Goal: Task Accomplishment & Management: Manage account settings

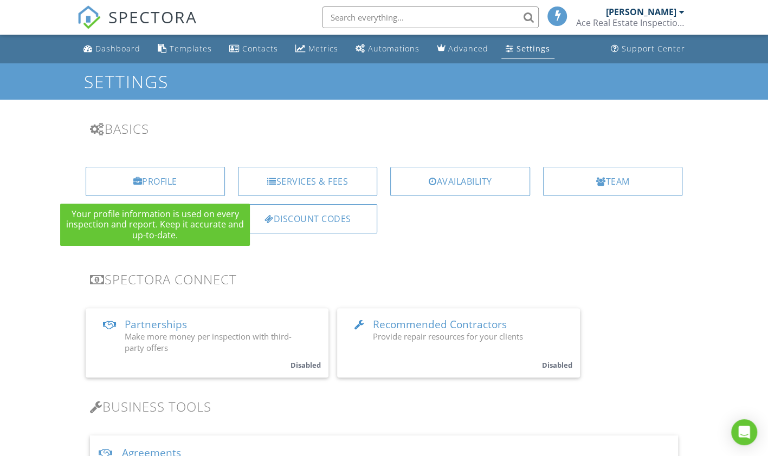
click at [145, 177] on div "Profile" at bounding box center [155, 181] width 139 height 29
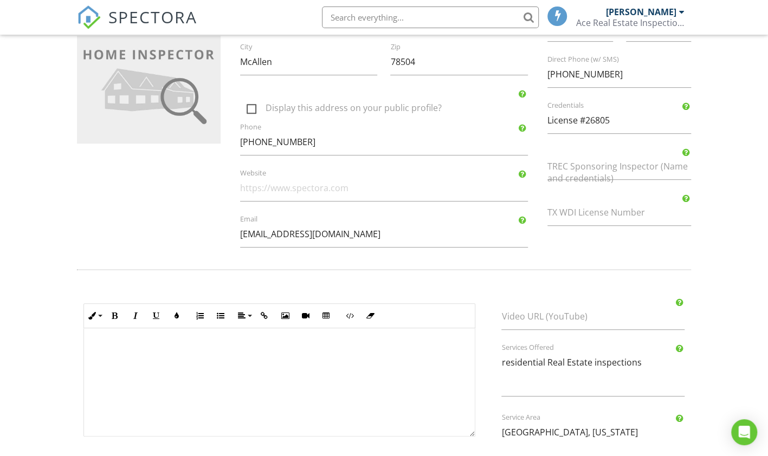
scroll to position [271, 0]
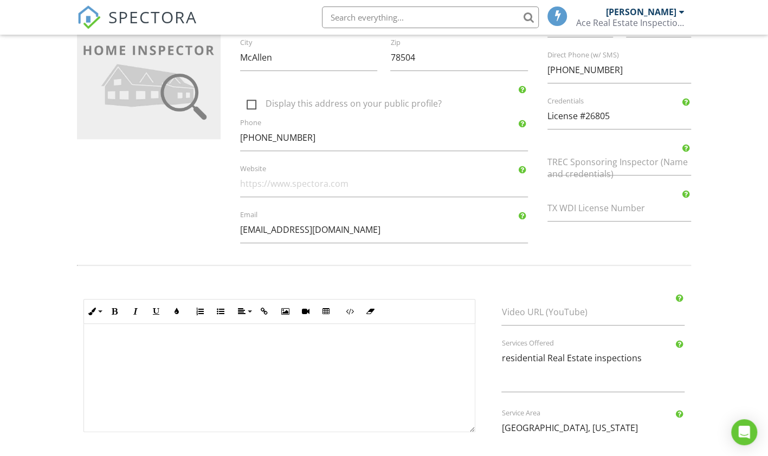
click at [356, 37] on div "Company Information Ace Real Estate Inspections LLC. Name 5725 N. 24th ST Addre…" at bounding box center [384, 48] width 314 height 412
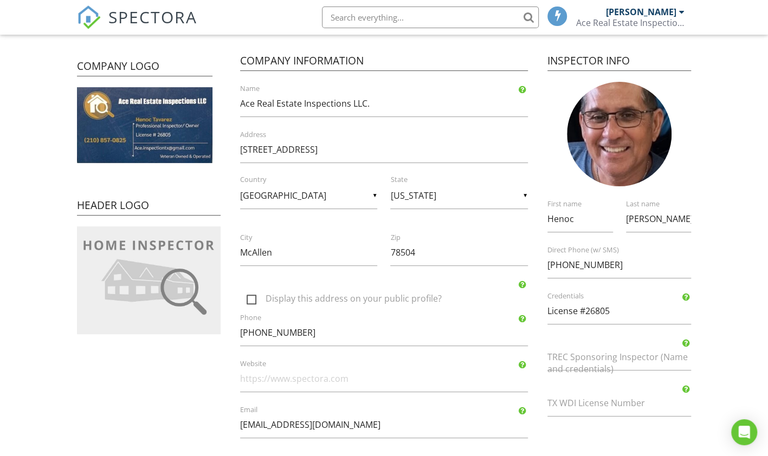
scroll to position [90, 0]
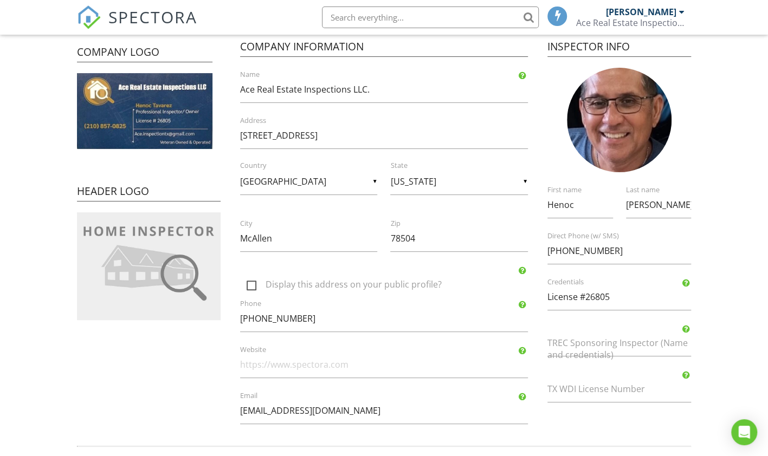
click at [173, 274] on img at bounding box center [149, 266] width 144 height 108
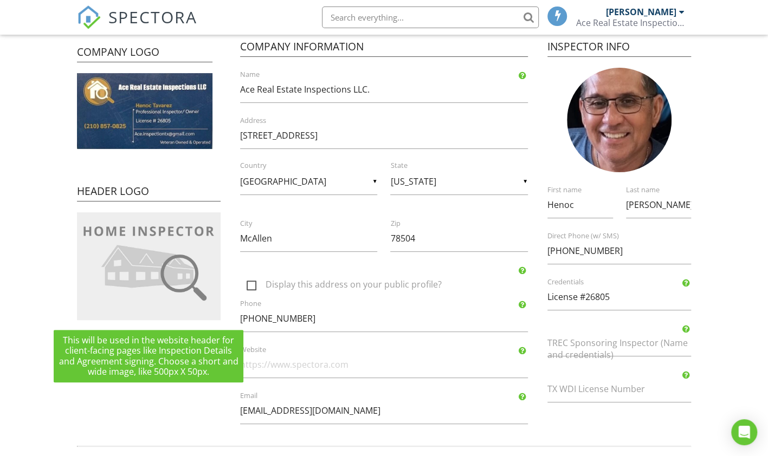
click at [0, 0] on div at bounding box center [0, 0] width 0 height 0
type input "C:\fakepath\IMG_2420s.jpg"
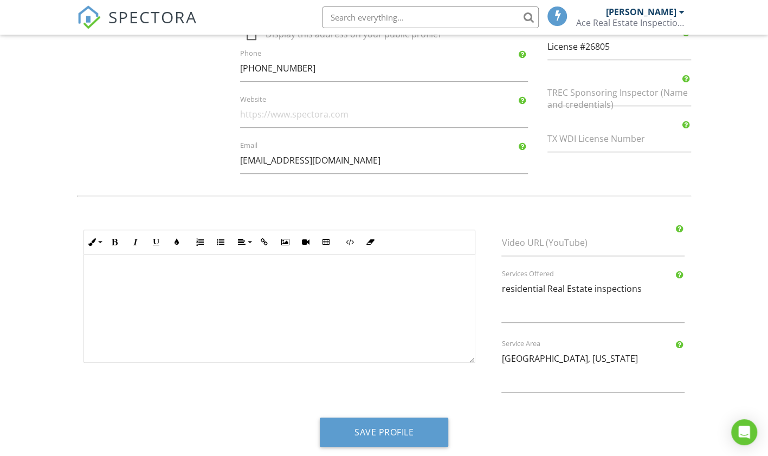
scroll to position [347, 0]
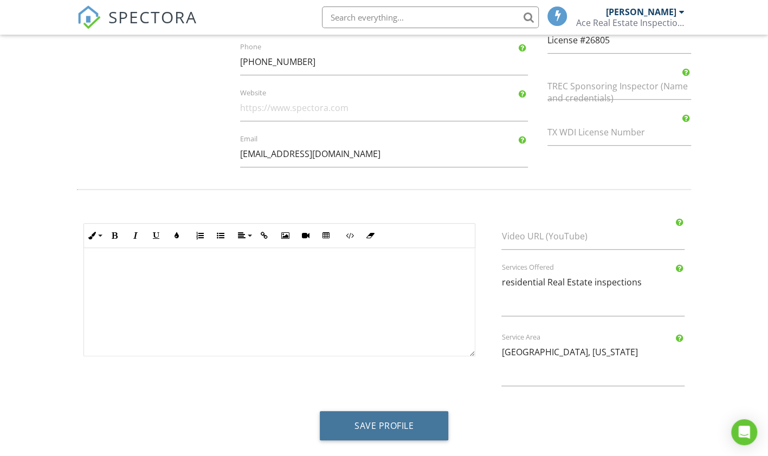
click at [367, 419] on button "Save Profile" at bounding box center [384, 425] width 128 height 29
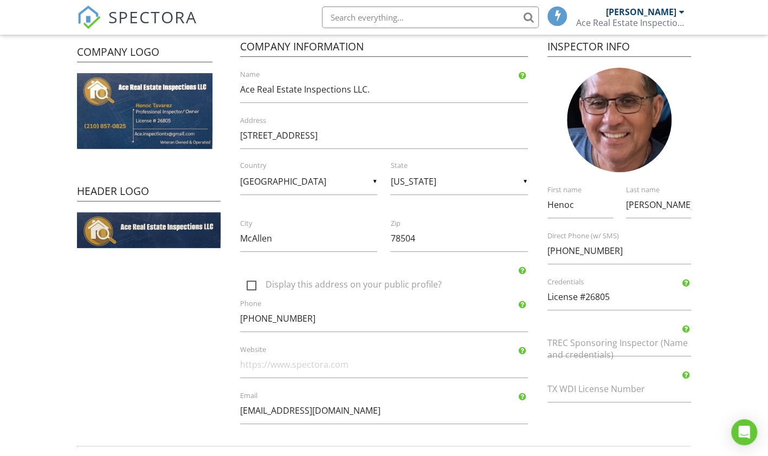
scroll to position [271, 0]
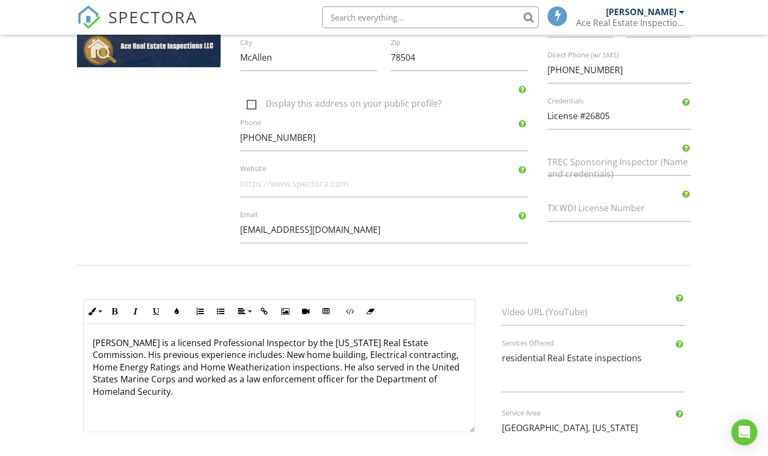
click at [127, 343] on p "Rolando is a licensed Professional Inspector by the Texas Real Estate Commissio…" at bounding box center [280, 367] width 374 height 61
click at [214, 354] on p "Henoc is a licensed Professional Inspector by the Texas Real Estate Commission.…" at bounding box center [280, 361] width 374 height 49
click at [306, 365] on p "Henoc is a licensed Professional Inspector by the Texas Real Estate Commission.…" at bounding box center [280, 367] width 374 height 61
click at [307, 365] on p "Henoc is a licensed Professional Inspector by the Texas Real Estate Commission.…" at bounding box center [280, 367] width 374 height 61
click at [306, 365] on p "Henoc is a licensed Professional Inspector by the Texas Real Estate Commission.…" at bounding box center [280, 367] width 374 height 61
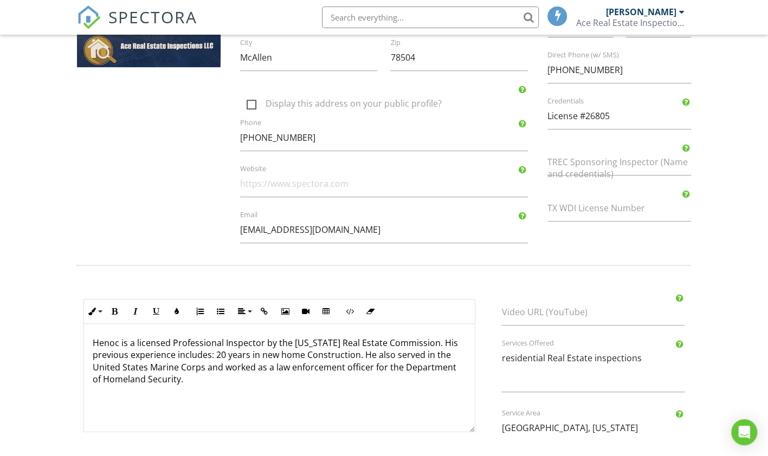
click at [186, 384] on div "Henoc is a licensed Professional Inspector by the Texas Real Estate Commission.…" at bounding box center [279, 378] width 391 height 108
click at [391, 354] on p "Henoc is a licensed Professional Inspector by the Texas Real Estate Commission.…" at bounding box center [280, 355] width 374 height 36
click at [399, 364] on p "Henoc is a licensed Professional Inspector by the Texas Real Estate Commission.…" at bounding box center [280, 355] width 374 height 36
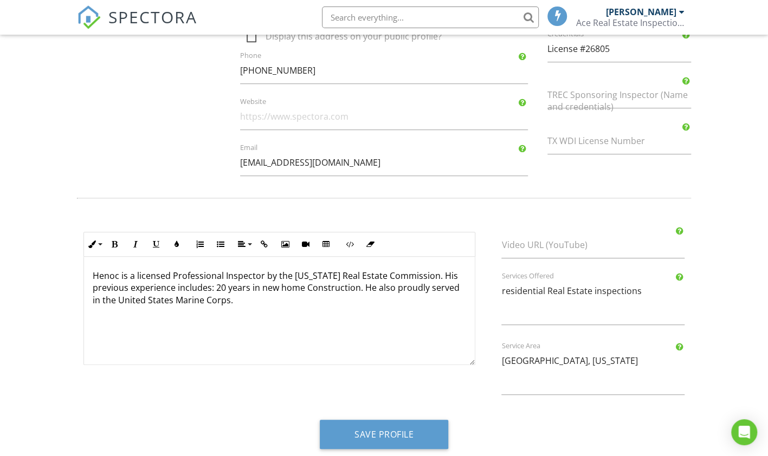
scroll to position [347, 0]
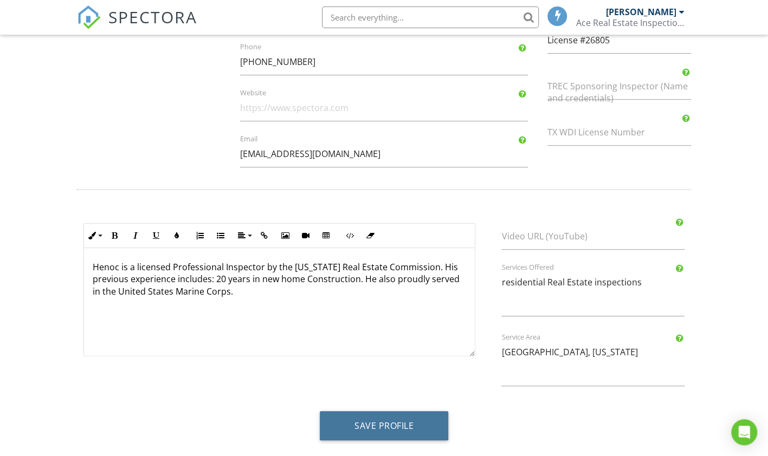
click at [372, 418] on button "Save Profile" at bounding box center [384, 425] width 128 height 29
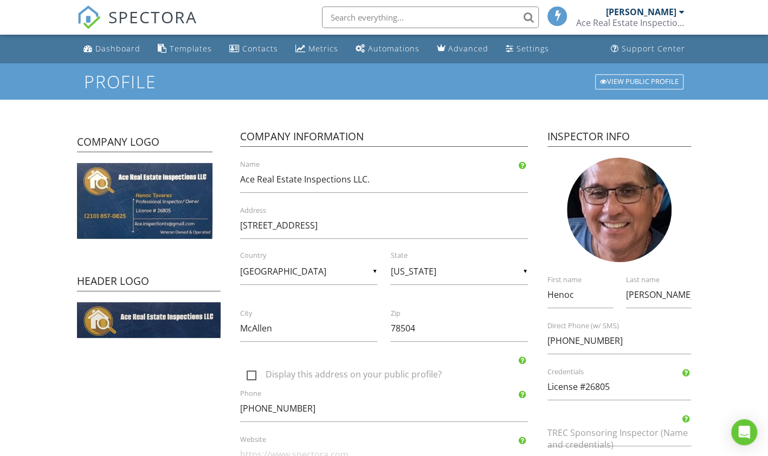
click at [519, 47] on div "Settings" at bounding box center [532, 48] width 33 height 10
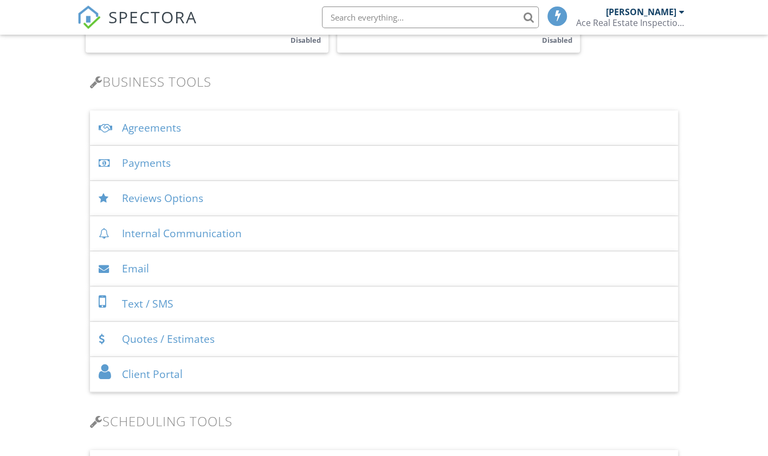
scroll to position [361, 0]
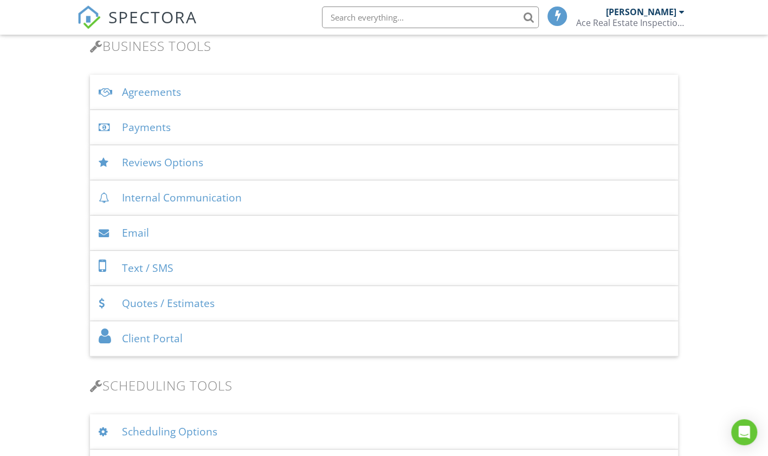
click at [146, 87] on div "Agreements" at bounding box center [384, 92] width 588 height 35
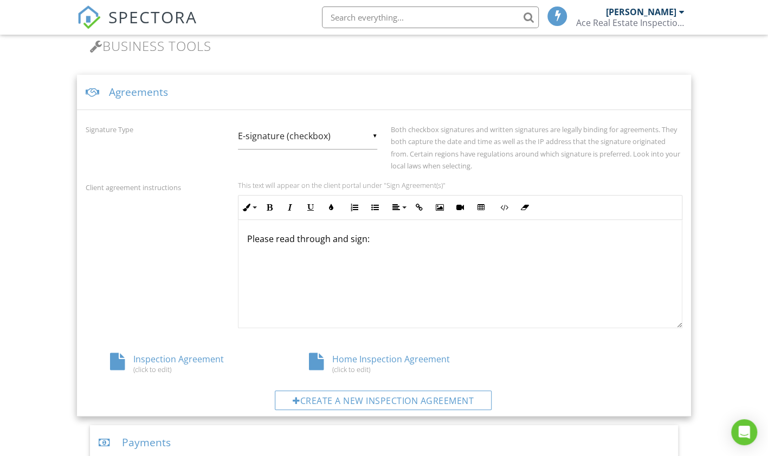
click at [196, 356] on div "Inspection Agreement (click to edit)" at bounding box center [185, 363] width 199 height 21
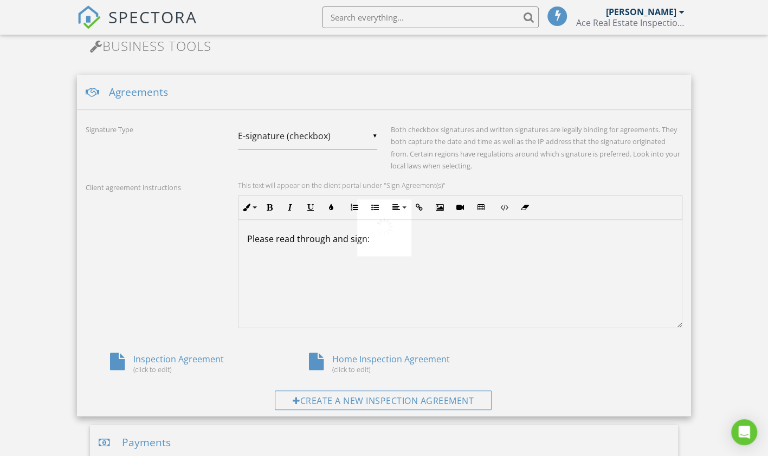
click at [196, 356] on div at bounding box center [384, 228] width 768 height 456
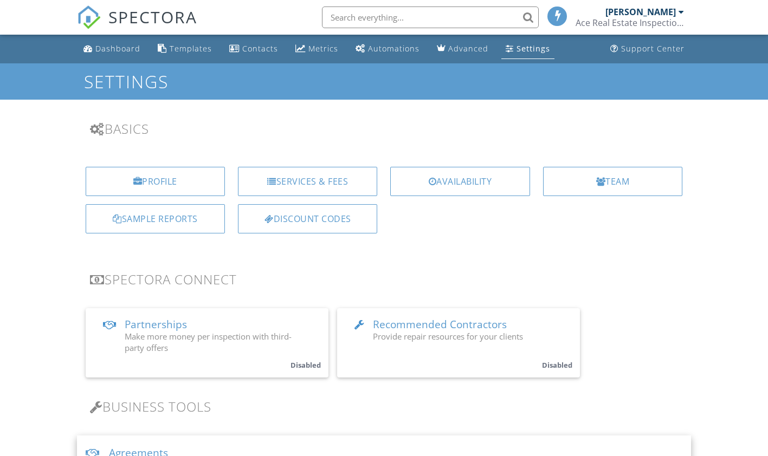
scroll to position [403, 0]
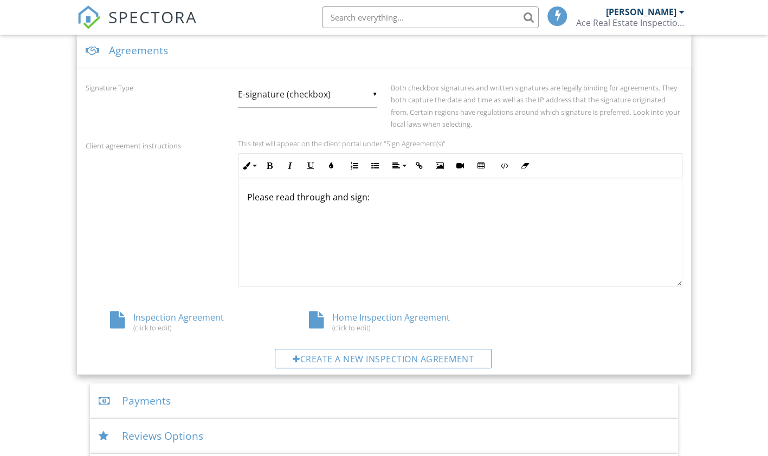
click at [161, 90] on div "Signature Type" at bounding box center [155, 87] width 152 height 12
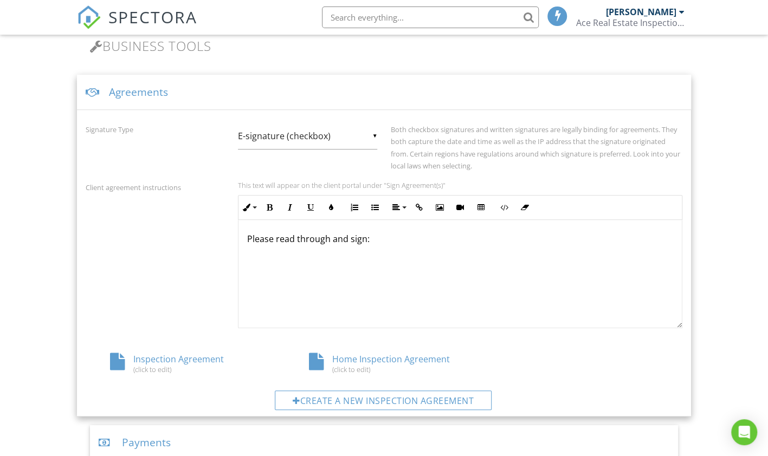
drag, startPoint x: 379, startPoint y: 361, endPoint x: 349, endPoint y: 351, distance: 30.8
click at [349, 351] on div "Signature Type ▼ E-signature (checkbox) E-signature (checkbox) Written Signatur…" at bounding box center [384, 263] width 614 height 307
click at [349, 353] on div "Home Inspection Agreement (click to edit)" at bounding box center [383, 363] width 199 height 21
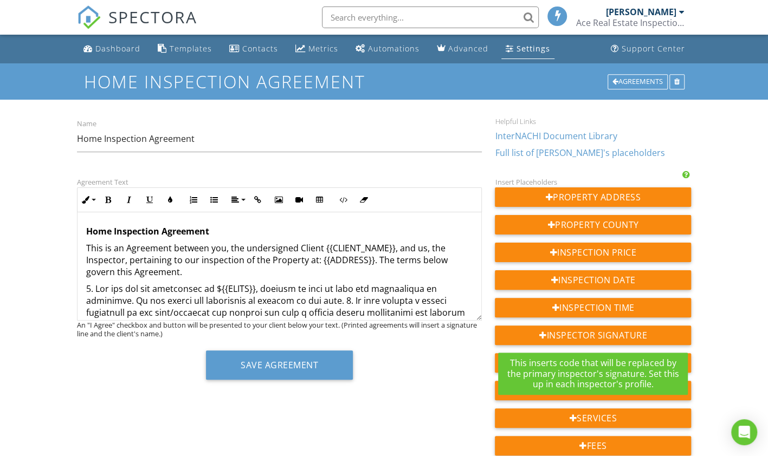
click at [588, 326] on div "Inspector Signature" at bounding box center [593, 336] width 196 height 20
drag, startPoint x: 588, startPoint y: 326, endPoint x: 716, endPoint y: 316, distance: 127.7
click at [716, 316] on div "Dashboard Templates Contacts Metrics Automations Advanced Settings Support Cent…" at bounding box center [384, 370] width 768 height 671
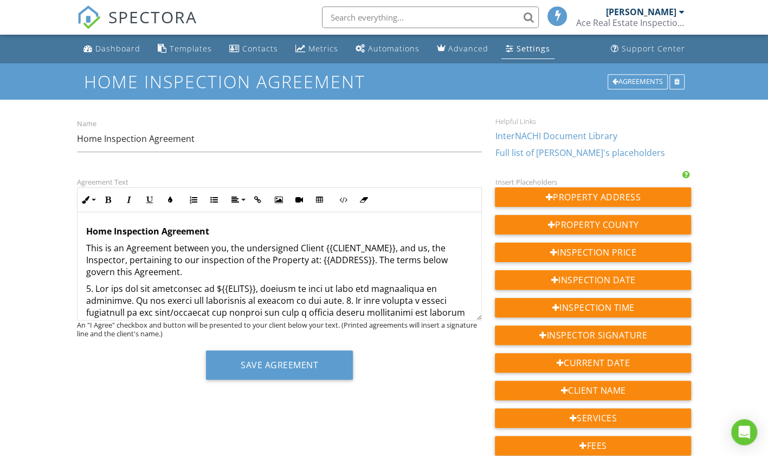
click at [543, 331] on div at bounding box center [543, 335] width 8 height 9
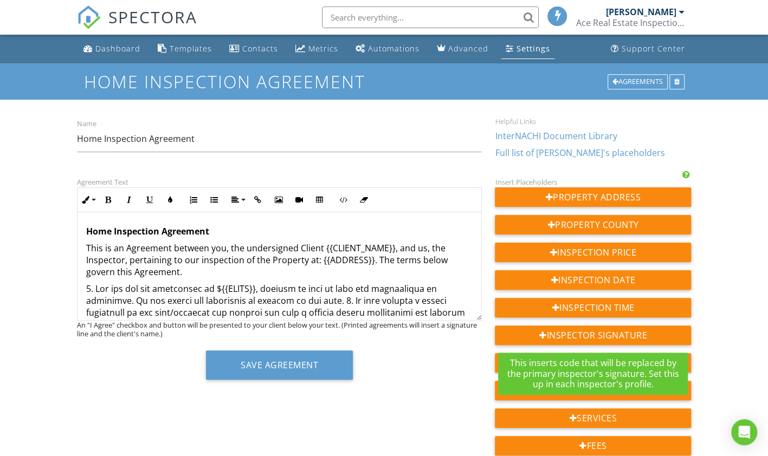
click at [539, 334] on div at bounding box center [543, 335] width 8 height 9
click at [543, 334] on div at bounding box center [543, 335] width 8 height 9
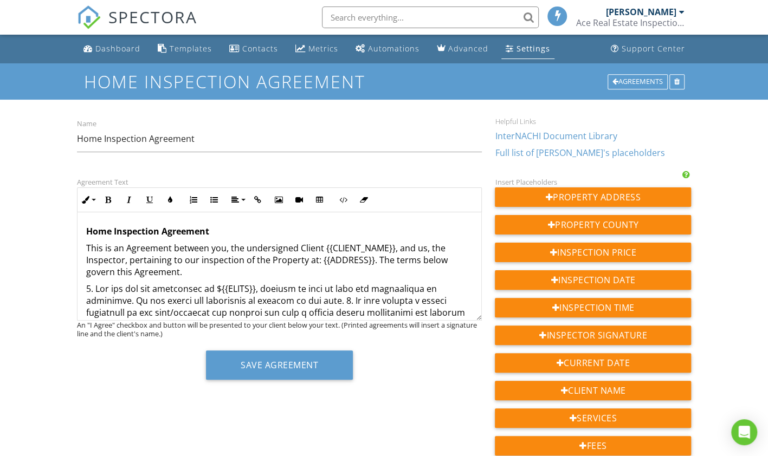
click at [538, 134] on link "InterNACHI Document Library" at bounding box center [556, 136] width 122 height 12
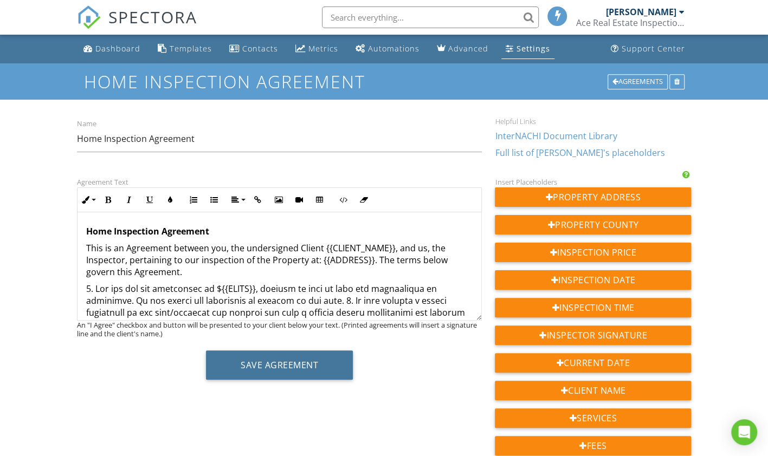
click at [273, 359] on button "Save Agreement" at bounding box center [279, 365] width 147 height 29
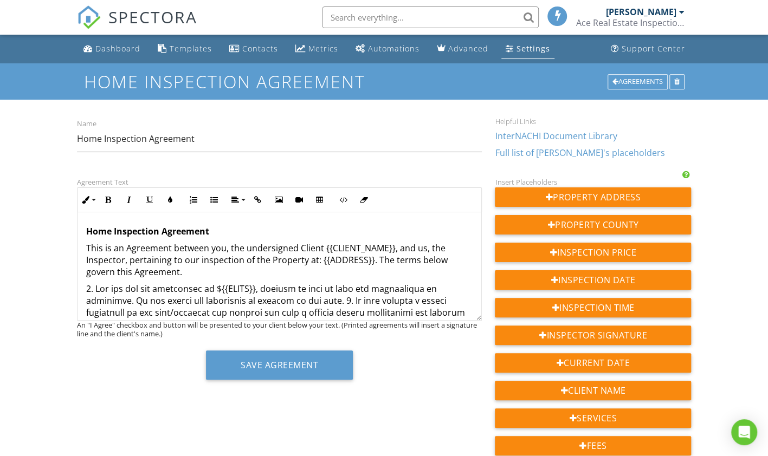
click at [618, 77] on div "Agreements" at bounding box center [637, 81] width 60 height 15
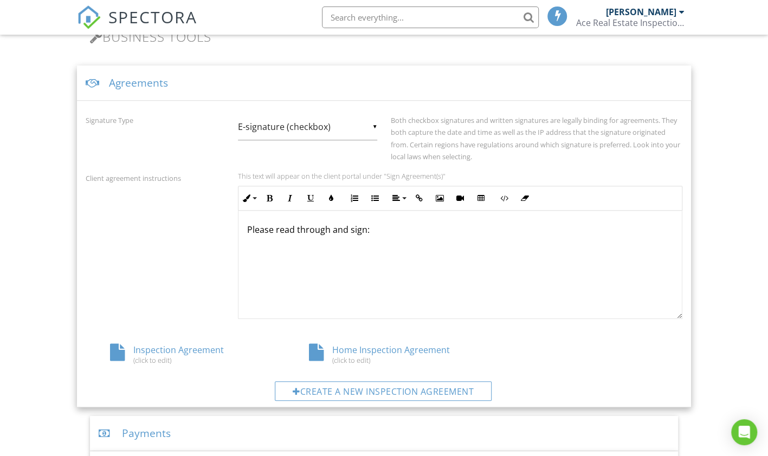
scroll to position [355, 0]
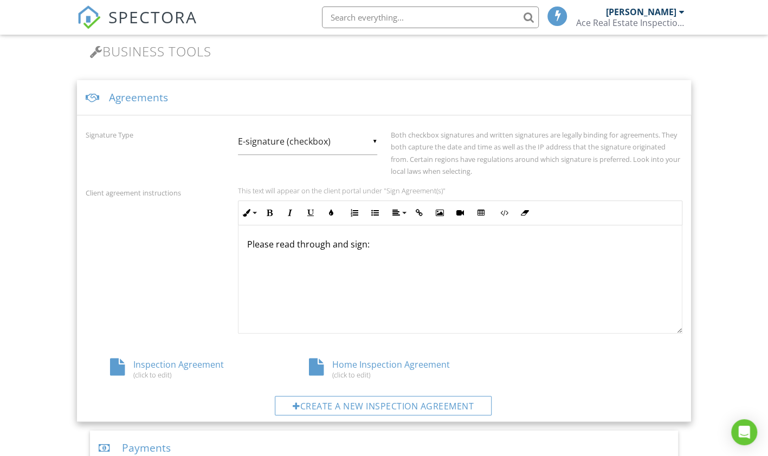
click at [145, 372] on div "(click to edit)" at bounding box center [185, 375] width 150 height 9
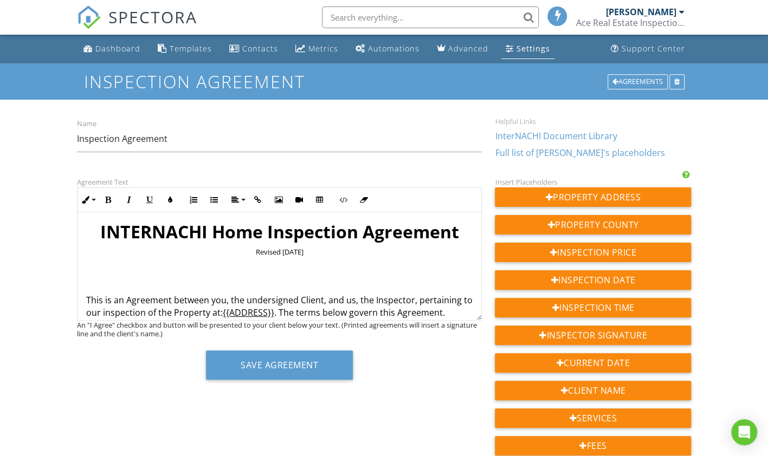
click at [94, 230] on h1 "INTERNACHI Home Inspection Agreement" at bounding box center [279, 232] width 387 height 22
drag, startPoint x: 233, startPoint y: 254, endPoint x: 292, endPoint y: 264, distance: 59.4
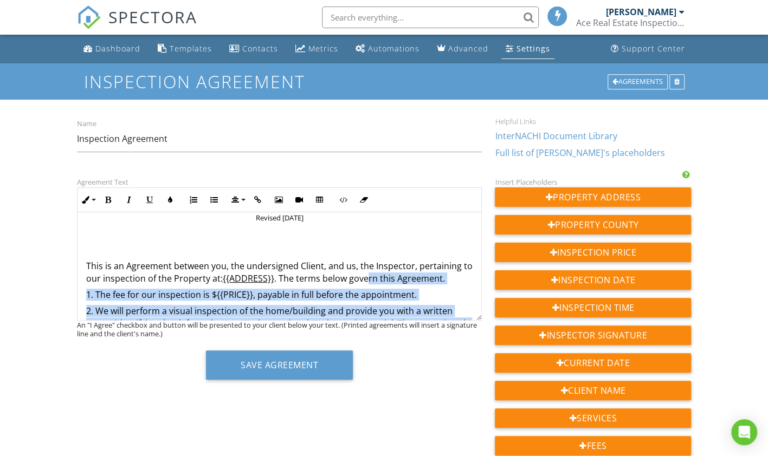
drag, startPoint x: 384, startPoint y: 314, endPoint x: 426, endPoint y: 319, distance: 42.5
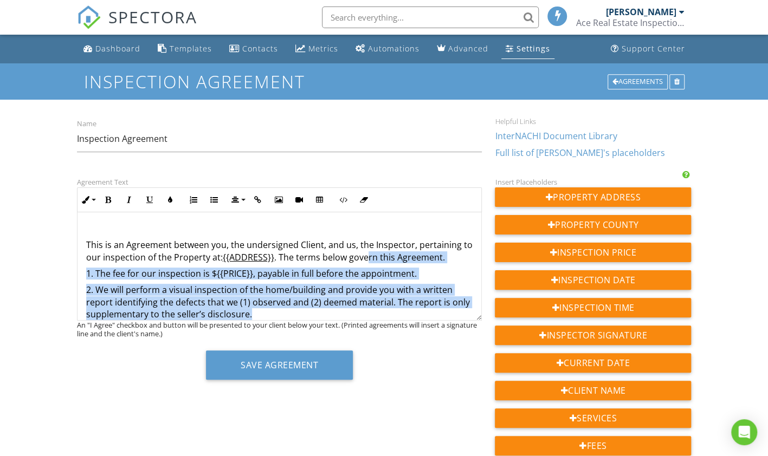
click at [426, 319] on p "2. We will perform a visual inspection of the home/building and provide you wit…" at bounding box center [279, 302] width 387 height 36
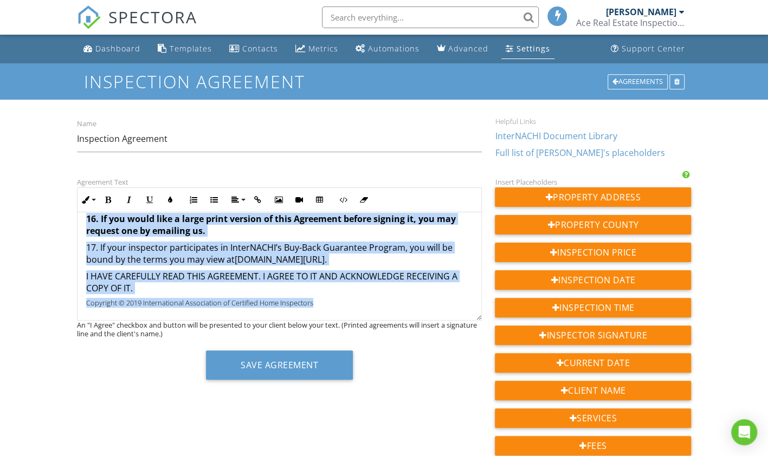
scroll to position [1134, 0]
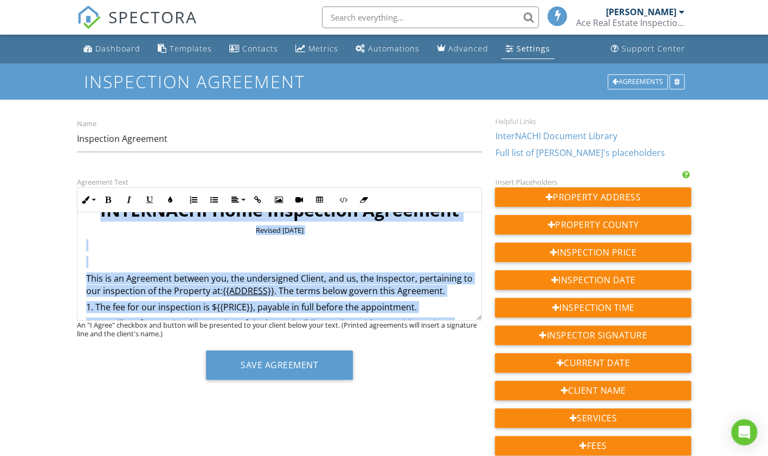
scroll to position [0, 0]
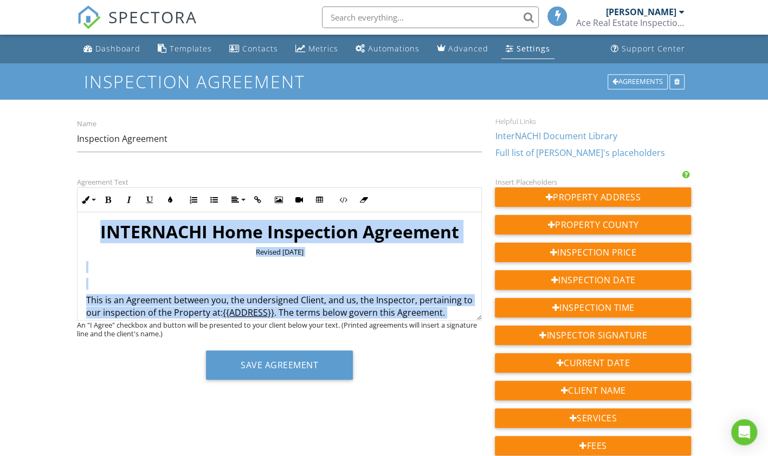
drag, startPoint x: 260, startPoint y: 290, endPoint x: 53, endPoint y: 206, distance: 222.9
click at [53, 206] on div "Dashboard Templates Contacts Metrics Automations Advanced Settings Support Cent…" at bounding box center [384, 370] width 768 height 671
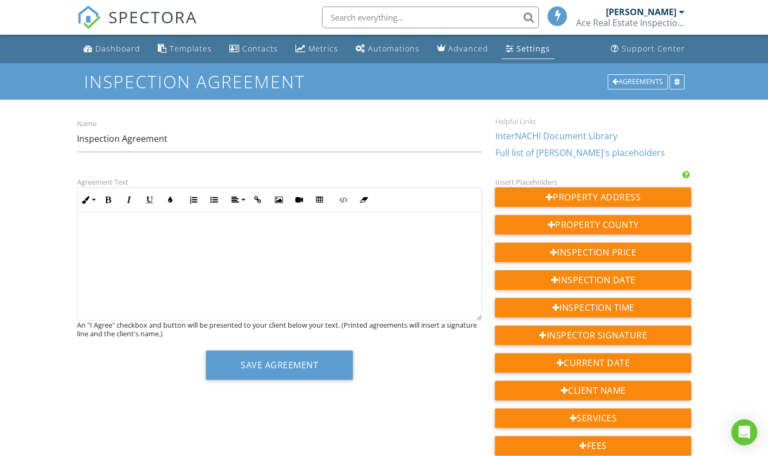
click at [115, 353] on div "Save Agreement" at bounding box center [279, 369] width 405 height 37
click at [191, 405] on div "Agreement Text Inline Style XLarge Large Normal Small Light Small/Light Bold It…" at bounding box center [383, 421] width 627 height 491
click at [274, 399] on div "Agreement Text Inline Style XLarge Large Normal Small Light Small/Light Bold It…" at bounding box center [383, 421] width 627 height 491
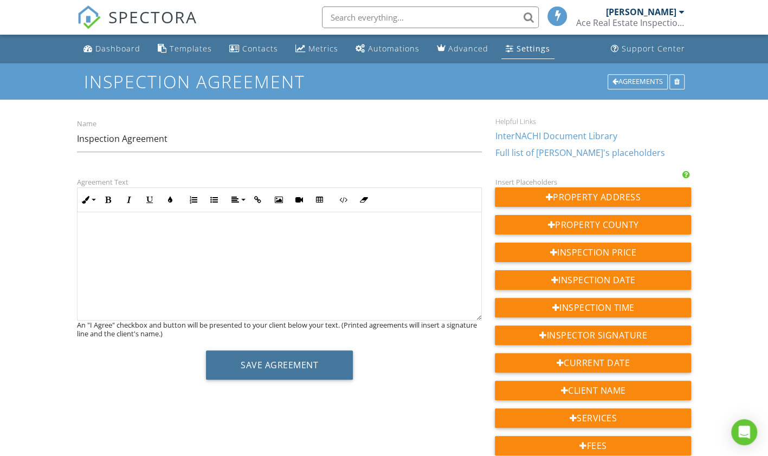
click at [280, 370] on button "Save Agreement" at bounding box center [279, 365] width 147 height 29
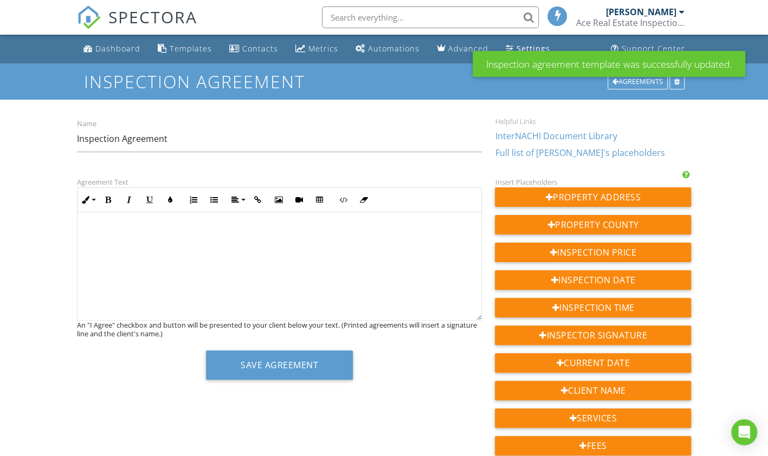
click at [430, 103] on div "Name Inspection Agreement Helpful Links InterNACHI Document Library Full list o…" at bounding box center [384, 403] width 614 height 606
click at [741, 114] on div "Dashboard Templates Contacts Metrics Automations Advanced Settings Support Cent…" at bounding box center [384, 370] width 768 height 671
click at [507, 44] on div "Settings" at bounding box center [510, 48] width 8 height 9
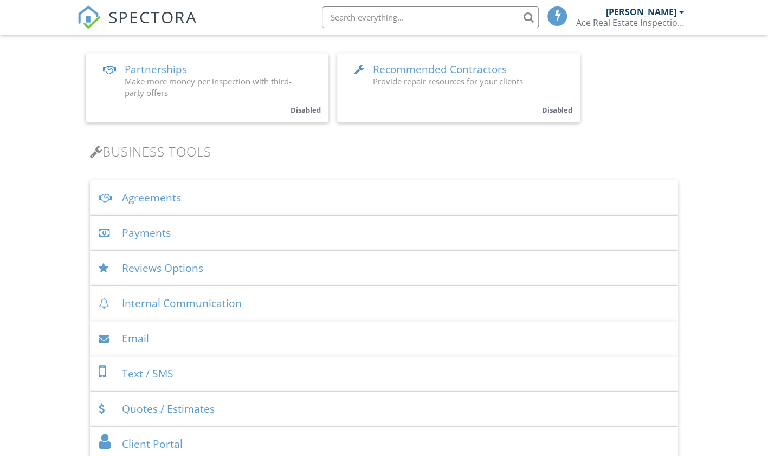
scroll to position [271, 0]
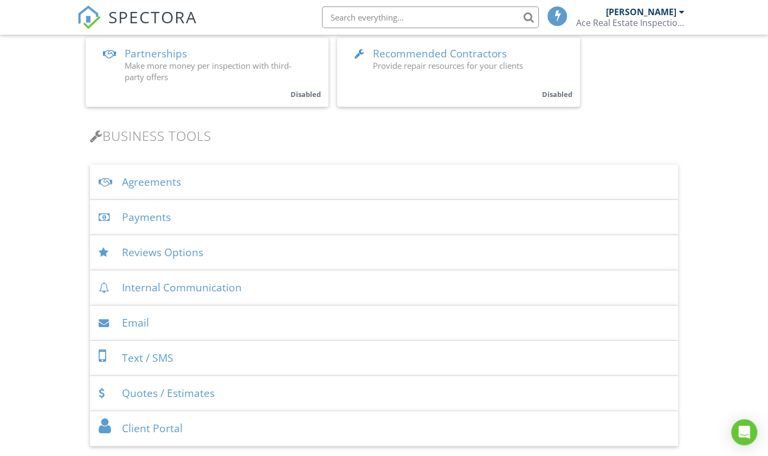
click at [161, 179] on div "Agreements" at bounding box center [384, 182] width 588 height 35
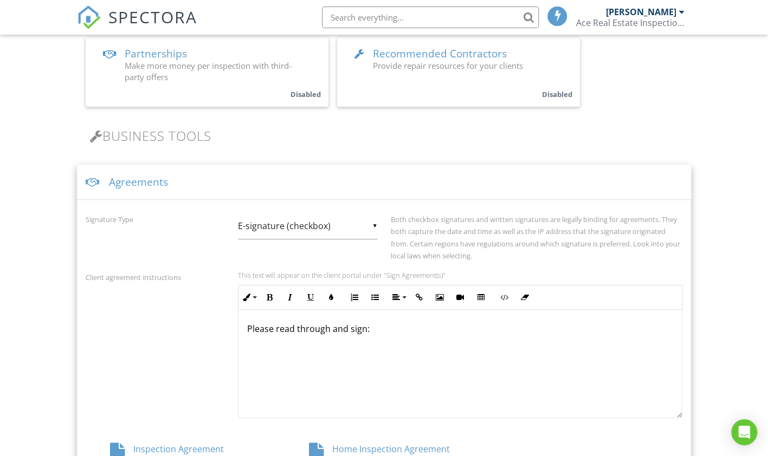
scroll to position [542, 0]
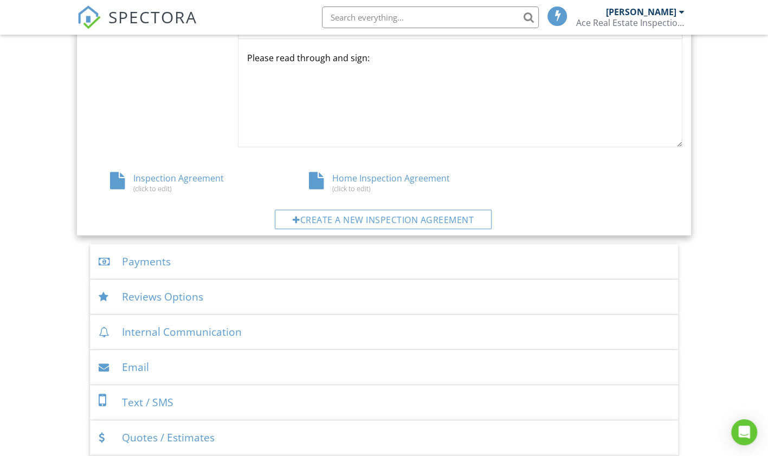
click at [152, 180] on div "Inspection Agreement (click to edit)" at bounding box center [185, 182] width 199 height 21
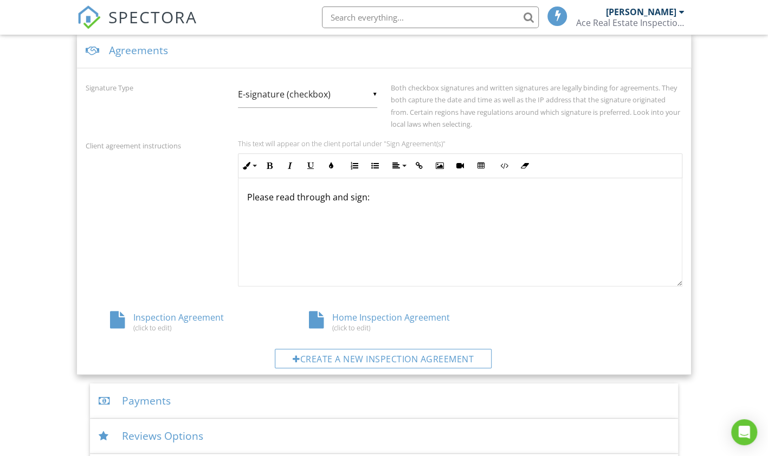
scroll to position [542, 0]
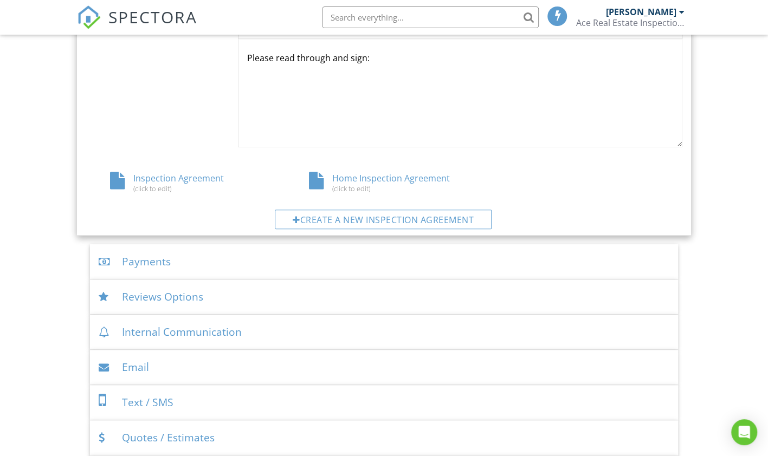
click at [353, 178] on div "Home Inspection Agreement (click to edit)" at bounding box center [383, 182] width 199 height 21
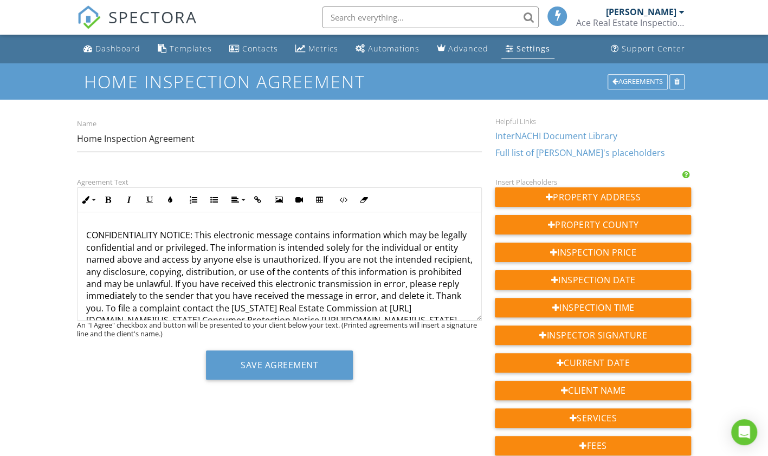
scroll to position [1566, 0]
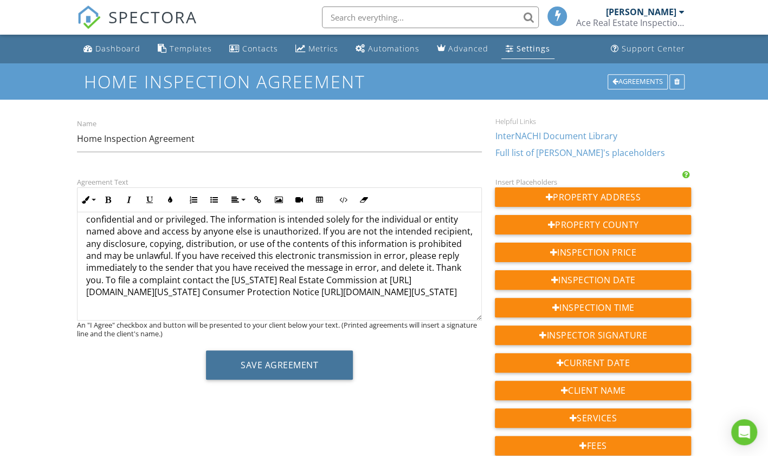
click at [255, 357] on button "Save Agreement" at bounding box center [279, 365] width 147 height 29
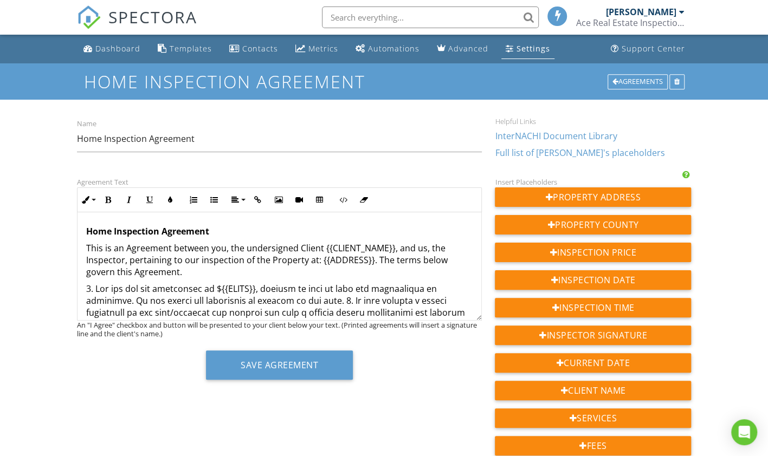
click at [625, 79] on div "Agreements" at bounding box center [637, 81] width 60 height 15
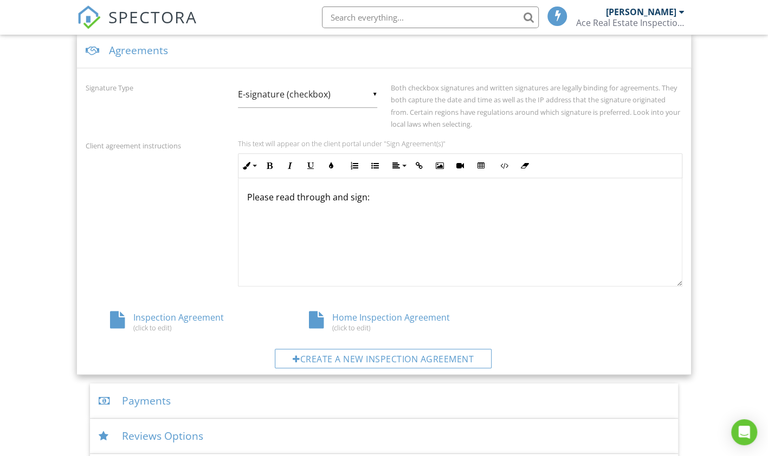
click at [376, 90] on input "E-signature (checkbox)" at bounding box center [307, 94] width 139 height 27
click at [376, 90] on span "E-signature (checkbox)" at bounding box center [307, 94] width 139 height 27
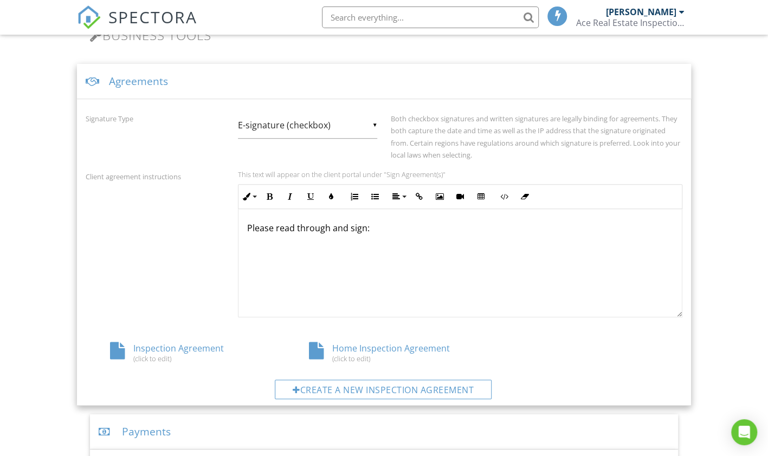
scroll to position [222, 0]
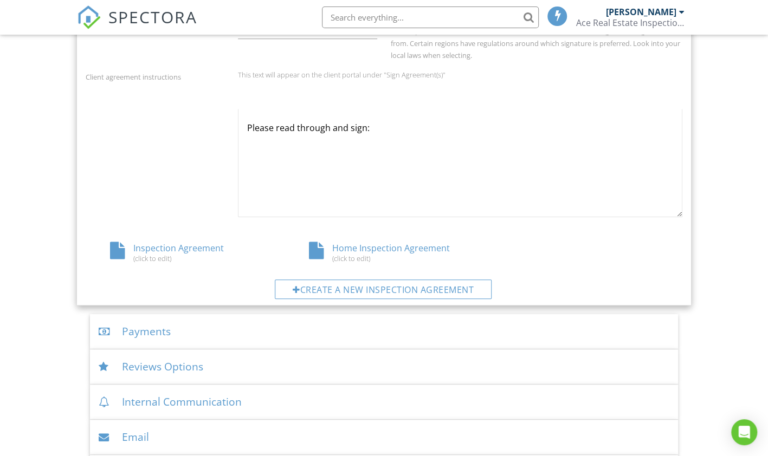
scroll to position [583, 0]
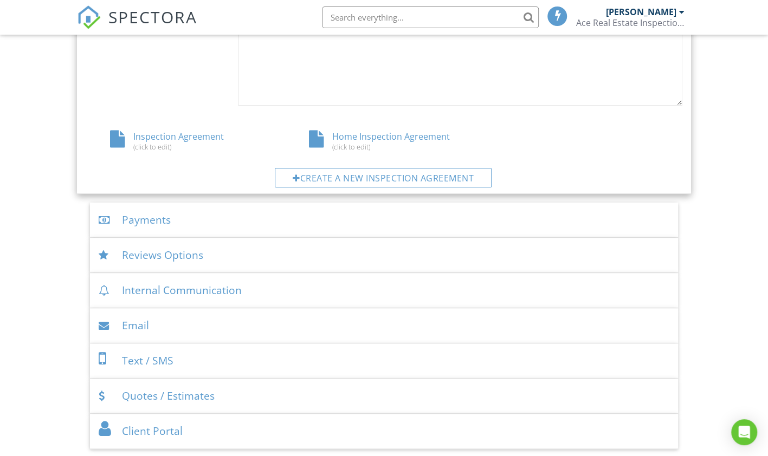
click at [150, 251] on div "Reviews Options" at bounding box center [384, 255] width 588 height 35
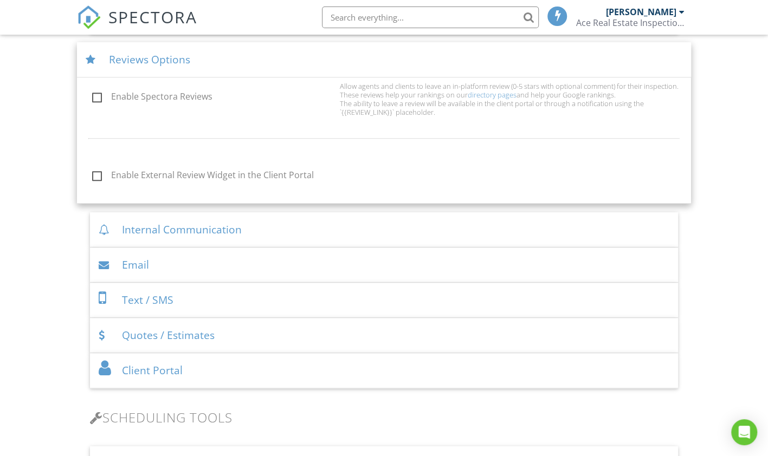
scroll to position [382, 0]
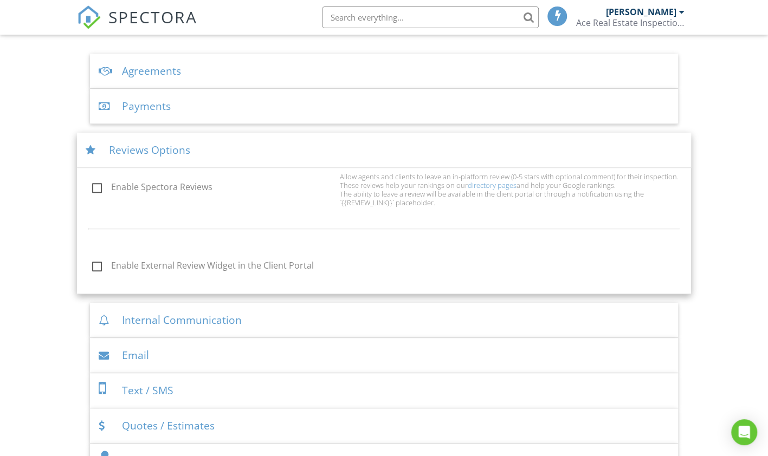
click at [95, 186] on label "Enable Spectora Reviews" at bounding box center [212, 189] width 241 height 14
click at [93, 186] on input "Enable Spectora Reviews" at bounding box center [89, 188] width 7 height 7
checkbox input "true"
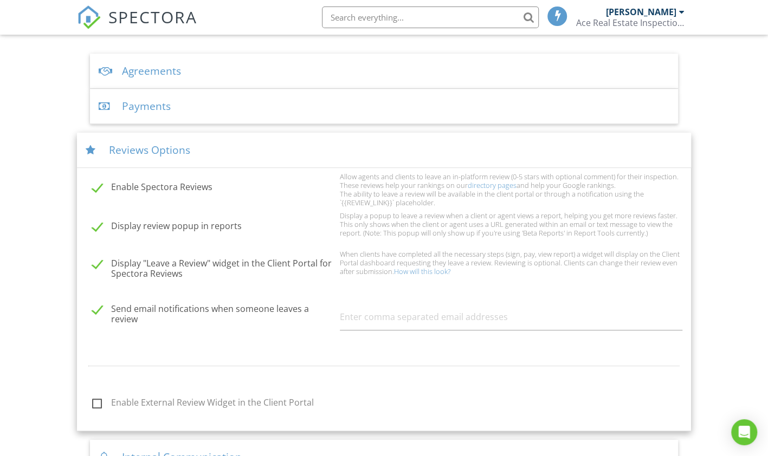
click at [425, 267] on link "How will this look?" at bounding box center [422, 272] width 56 height 10
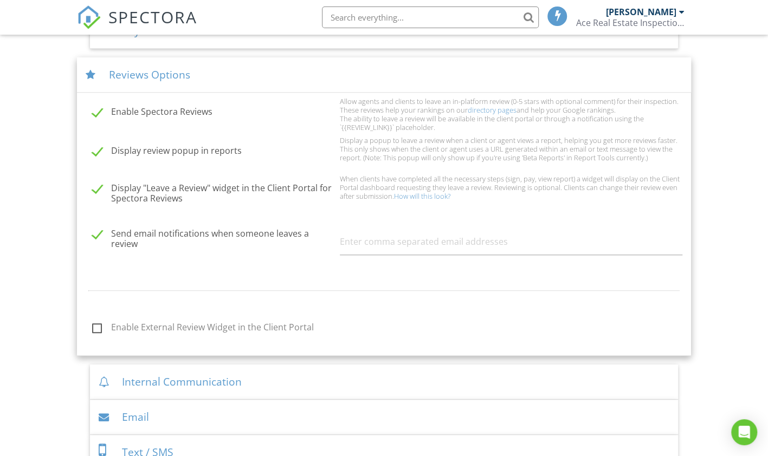
scroll to position [472, 0]
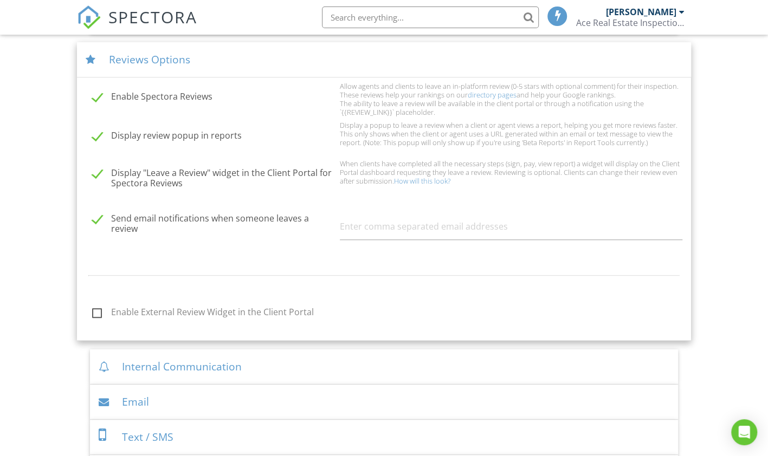
click at [95, 307] on label "Enable External Review Widget in the Client Portal" at bounding box center [212, 314] width 241 height 14
click at [93, 310] on input "Enable External Review Widget in the Client Portal" at bounding box center [89, 313] width 7 height 7
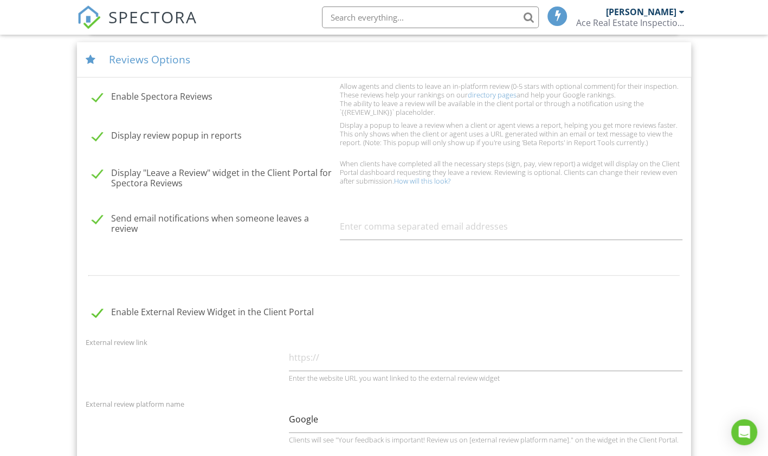
click at [93, 310] on label "Enable External Review Widget in the Client Portal" at bounding box center [212, 314] width 241 height 14
checkbox input "false"
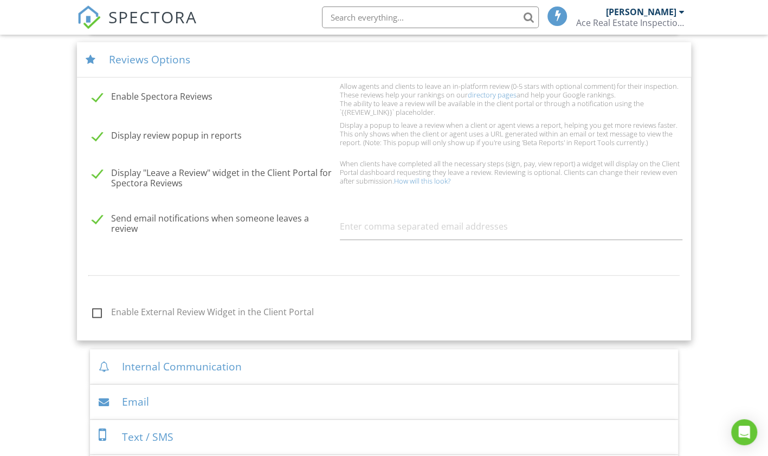
scroll to position [562, 0]
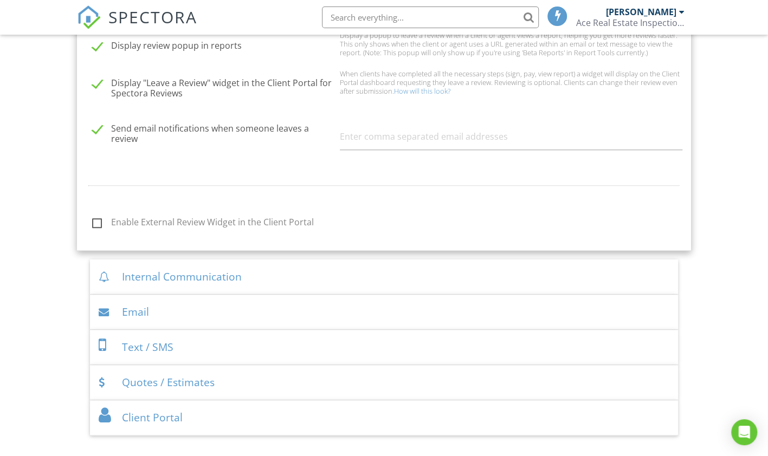
click at [167, 271] on div "Internal Communication" at bounding box center [384, 277] width 588 height 35
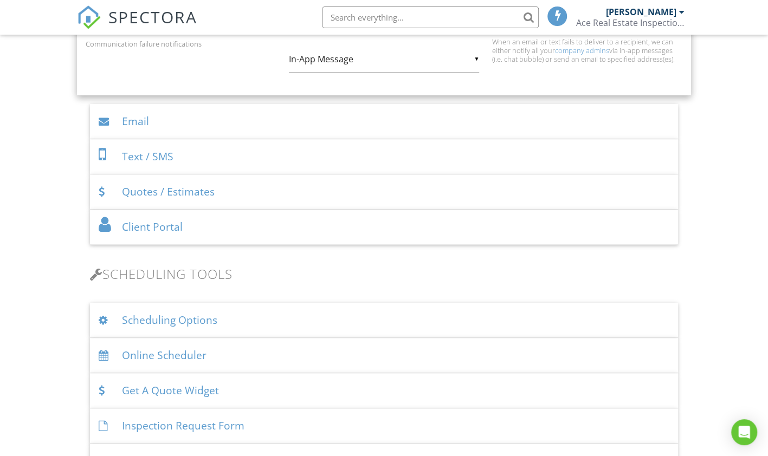
scroll to position [372, 0]
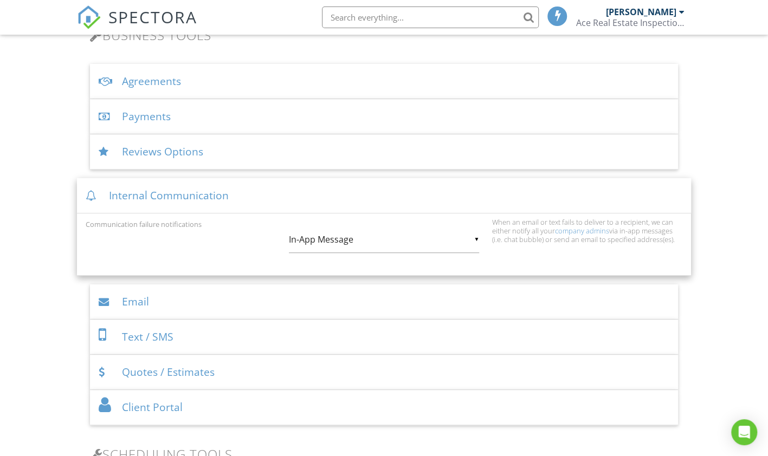
click at [477, 237] on div "▼ In-App Message In-App Message Email In-App Message Email" at bounding box center [384, 239] width 190 height 27
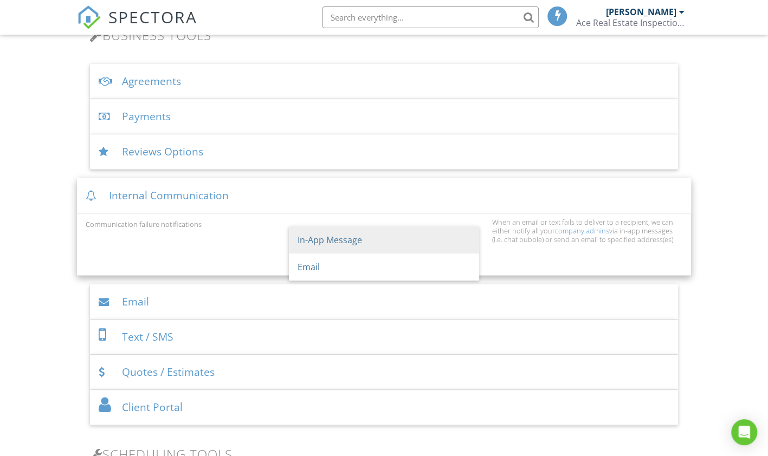
click at [309, 262] on span "Email" at bounding box center [384, 267] width 190 height 27
type input "Email"
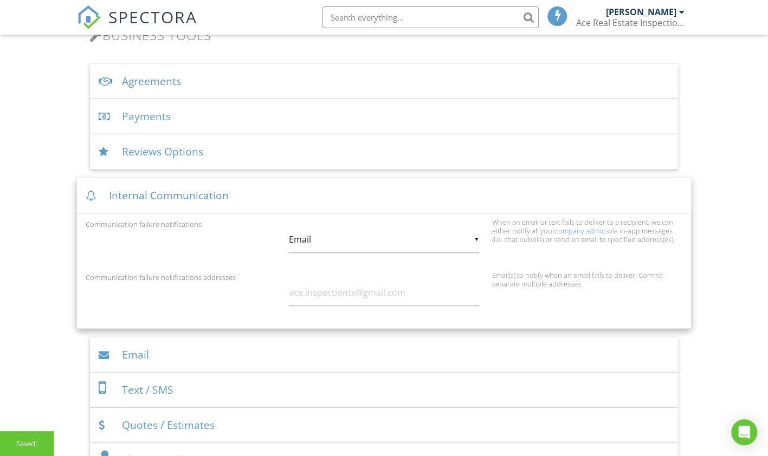
click at [302, 242] on div "▼ Email In-App Message Email In-App Message Email" at bounding box center [384, 239] width 190 height 27
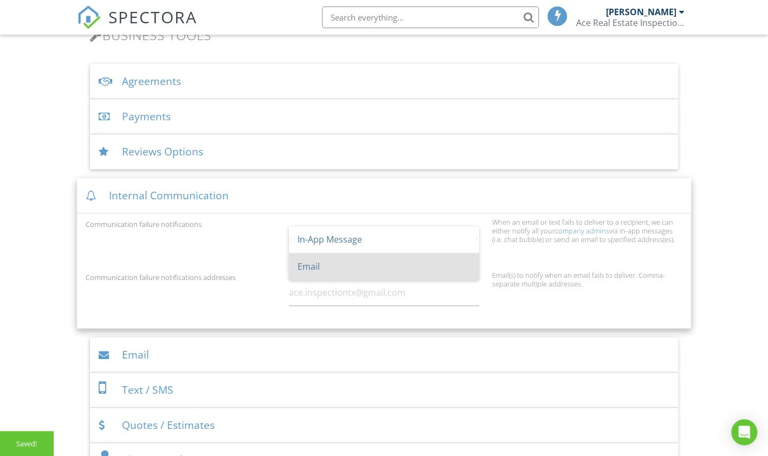
scroll to position [0, 0]
click at [316, 268] on span "Email" at bounding box center [384, 267] width 190 height 27
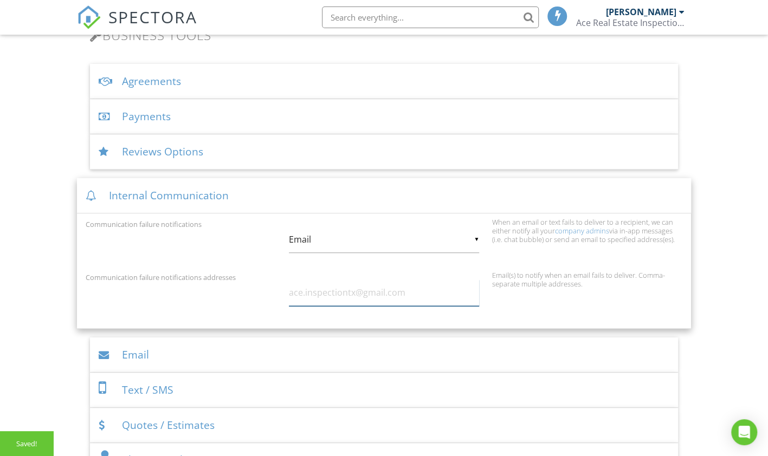
click at [308, 295] on input "text" at bounding box center [384, 293] width 190 height 27
type input "[EMAIL_ADDRESS][DOMAIN_NAME]"
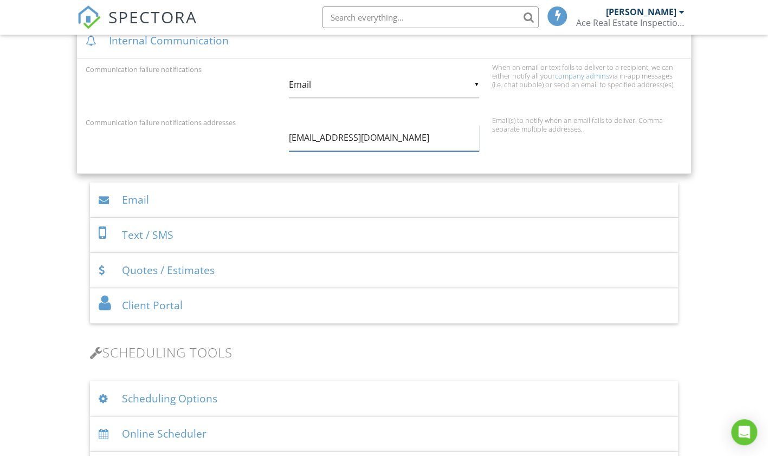
scroll to position [552, 0]
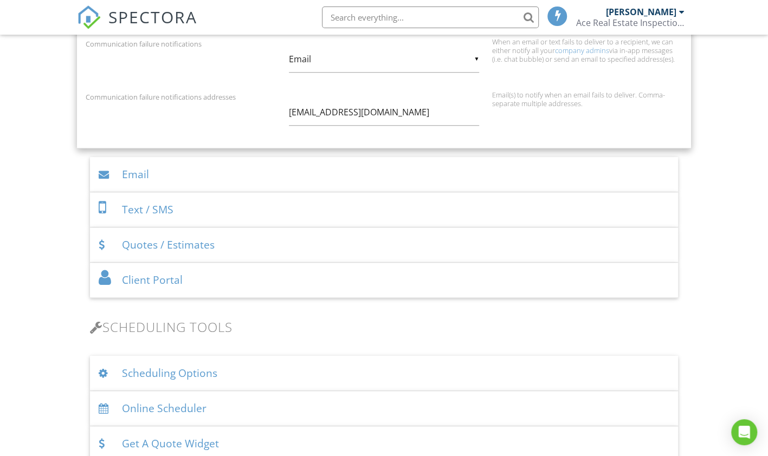
click at [139, 176] on div "Email" at bounding box center [384, 174] width 588 height 35
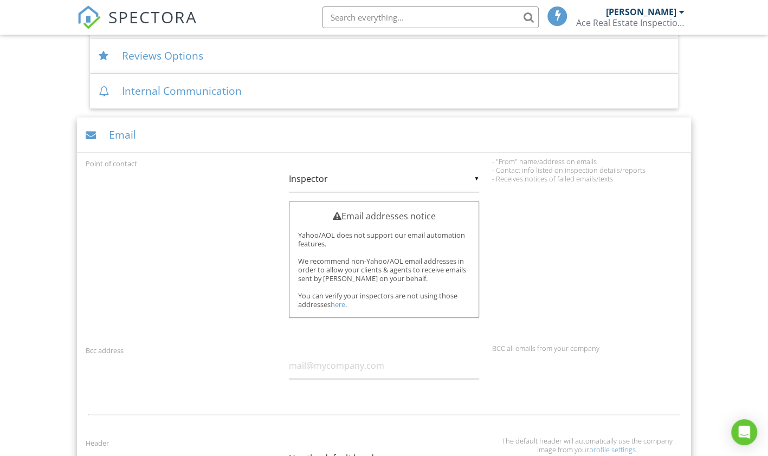
scroll to position [462, 0]
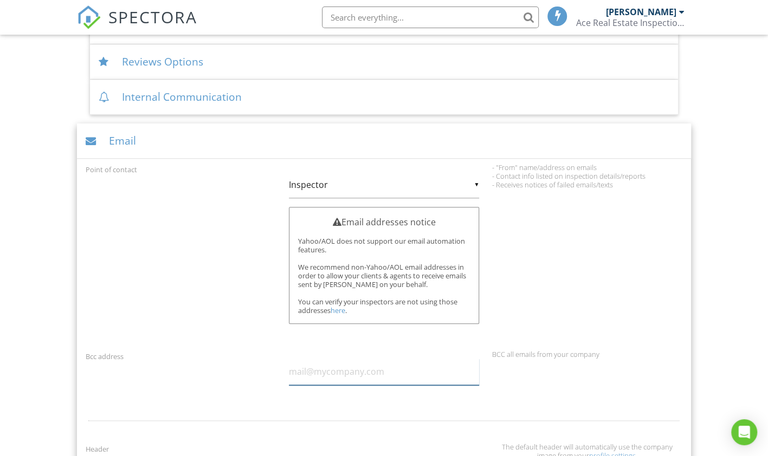
click at [380, 374] on input "text" at bounding box center [384, 372] width 190 height 27
type input "[EMAIL_ADDRESS][DOMAIN_NAME]"
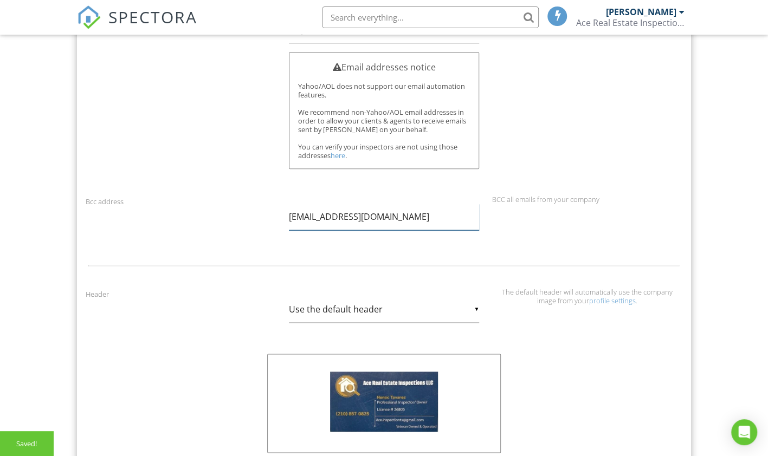
scroll to position [643, 0]
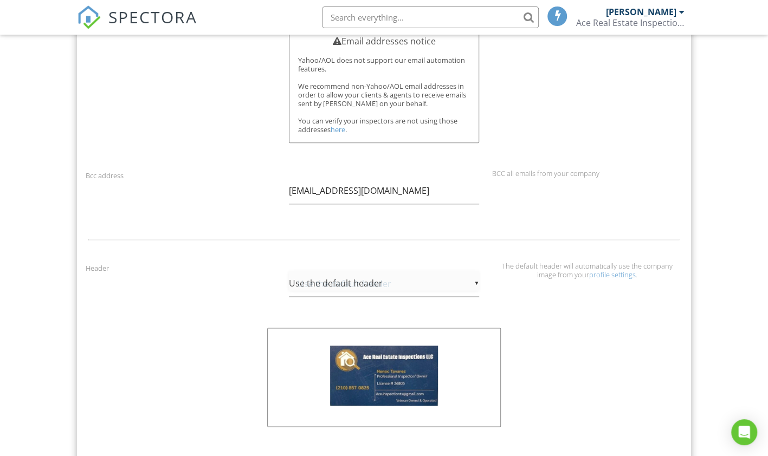
click at [475, 277] on div "▼ Use the default header Use the default header Custom Header Use the default h…" at bounding box center [384, 283] width 190 height 27
click at [582, 328] on div "Header ▼ Use the default header Use the default header Custom Header Use the de…" at bounding box center [384, 353] width 610 height 182
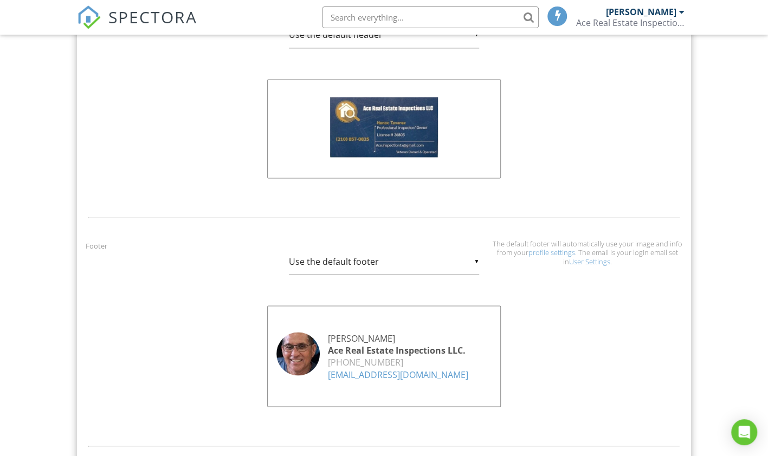
scroll to position [914, 0]
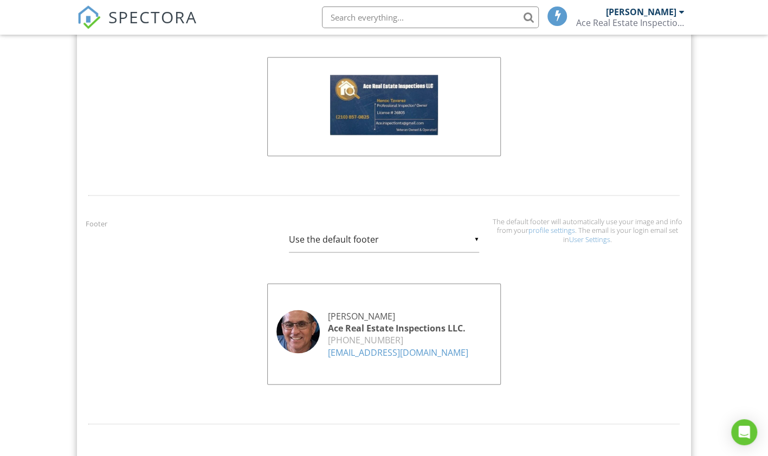
click at [478, 237] on input "Use the default footer" at bounding box center [384, 239] width 190 height 27
click at [478, 237] on span "Use the default footer" at bounding box center [384, 239] width 190 height 27
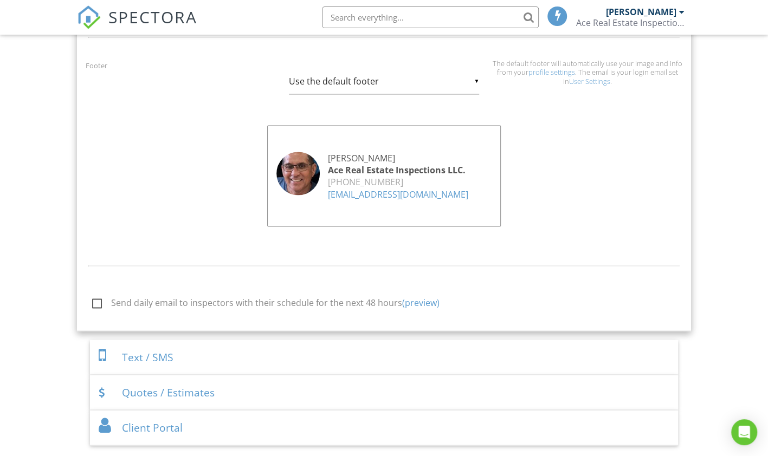
scroll to position [1184, 0]
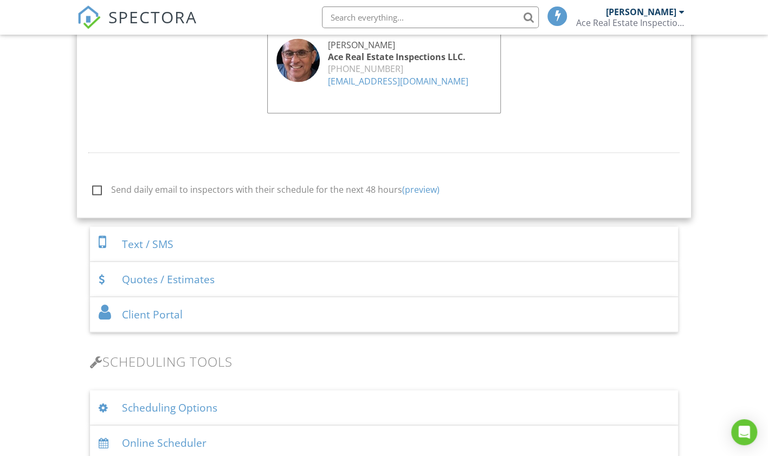
click at [122, 237] on div "Text / SMS" at bounding box center [384, 244] width 588 height 35
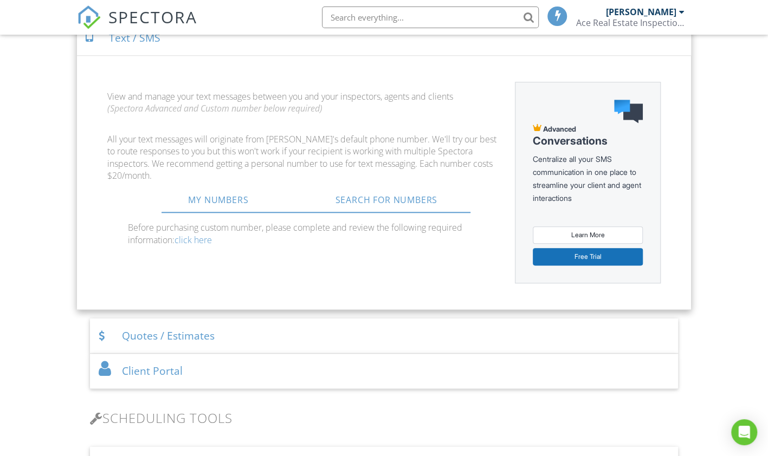
scroll to position [690, 0]
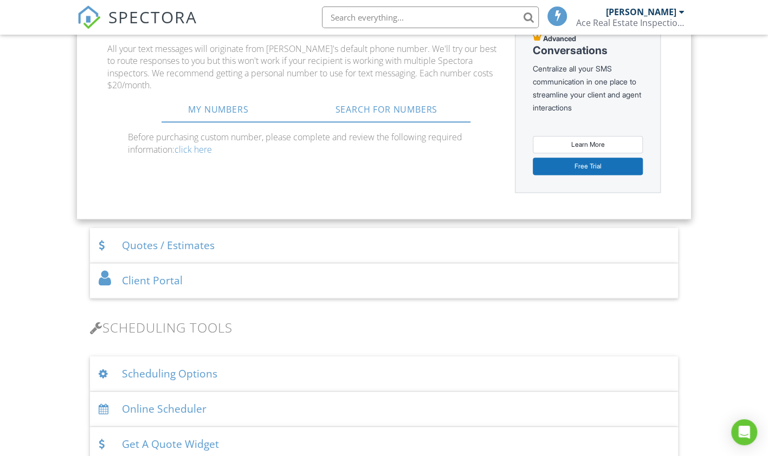
click at [153, 237] on div "Quotes / Estimates" at bounding box center [384, 245] width 588 height 35
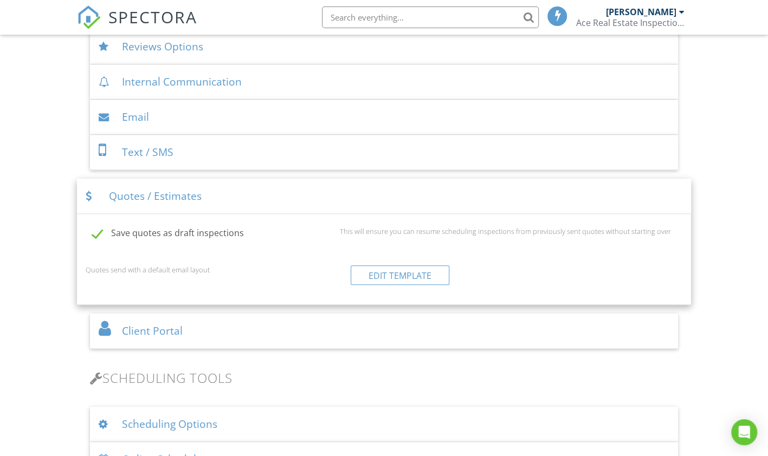
scroll to position [501, 0]
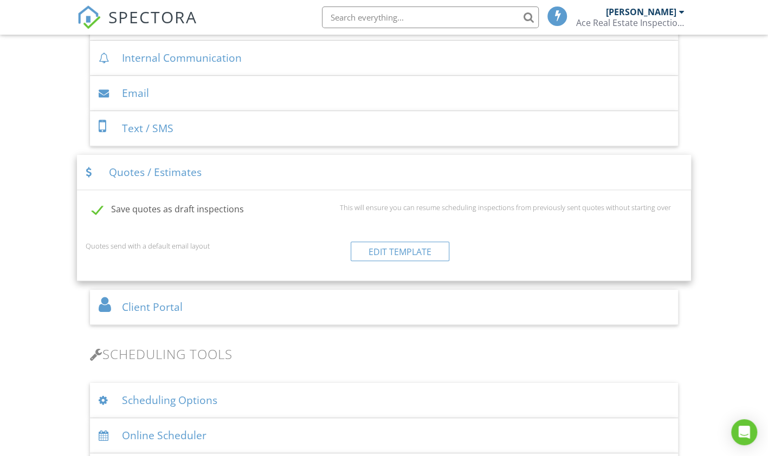
click at [184, 310] on div "Client Portal" at bounding box center [384, 307] width 588 height 35
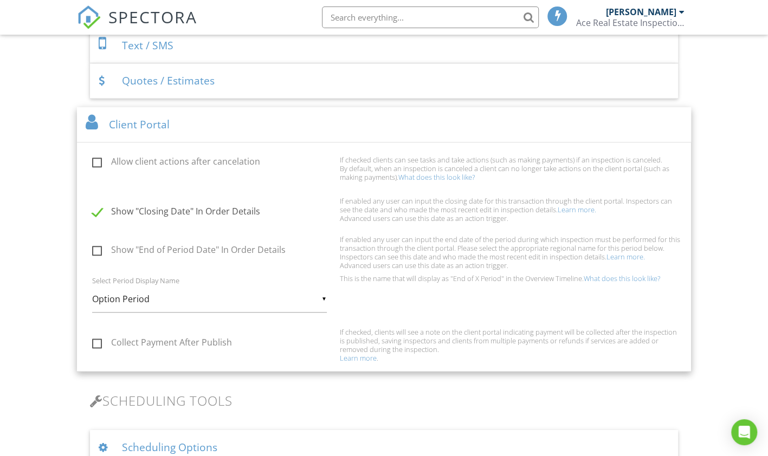
scroll to position [682, 0]
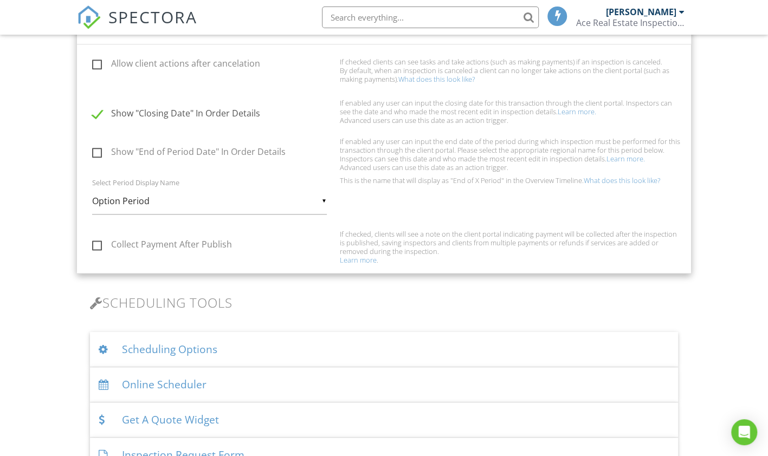
click at [322, 195] on div "▼ Option Period Option Period Inspection Period Due Diligence Period Contingenc…" at bounding box center [209, 201] width 235 height 27
click at [0, 0] on span "Option Period" at bounding box center [0, 0] width 0 height 0
click at [322, 195] on div "▼ Option Period Option Period Inspection Period Due Diligence Period Contingenc…" at bounding box center [209, 201] width 235 height 27
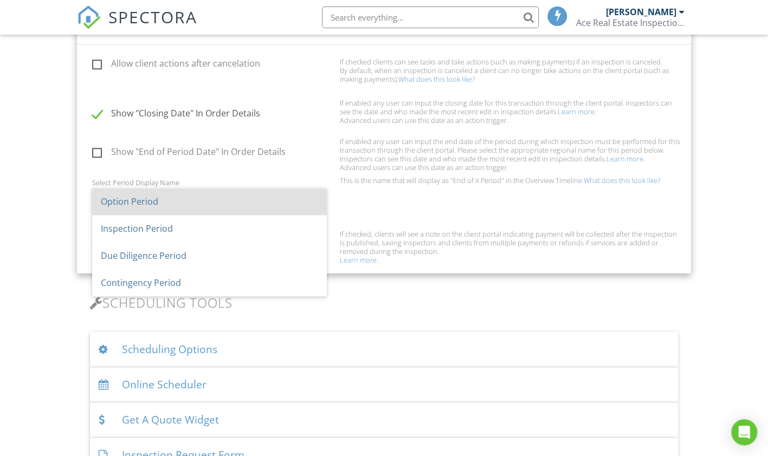
click at [322, 195] on span "Option Period" at bounding box center [209, 201] width 235 height 27
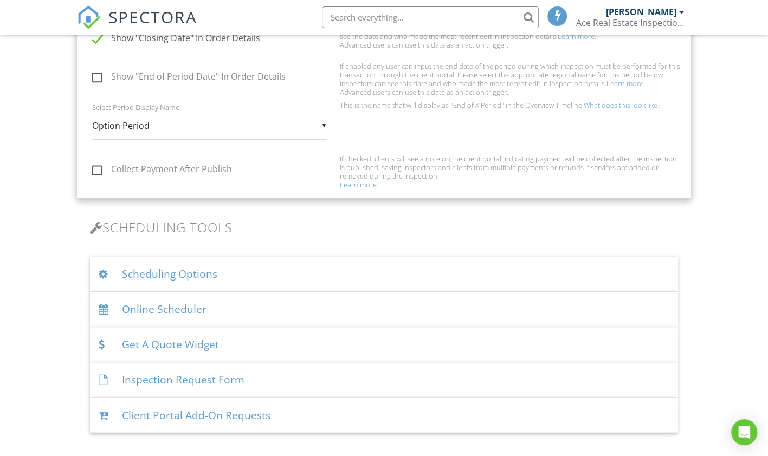
scroll to position [772, 0]
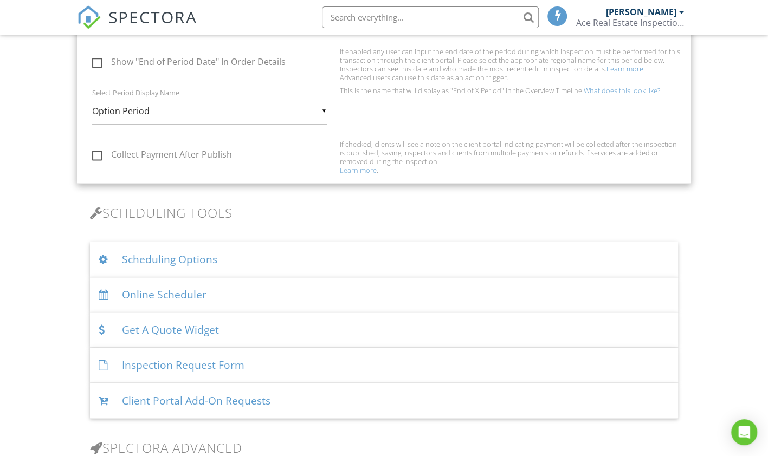
click at [151, 326] on div "Get A Quote Widget" at bounding box center [384, 330] width 588 height 35
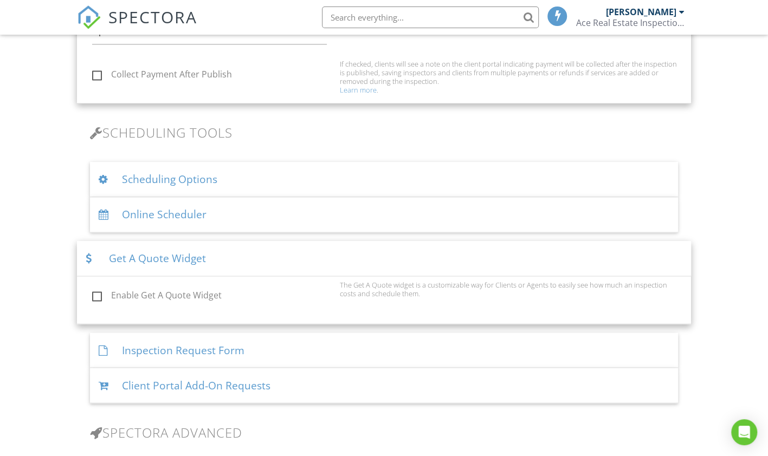
scroll to position [862, 0]
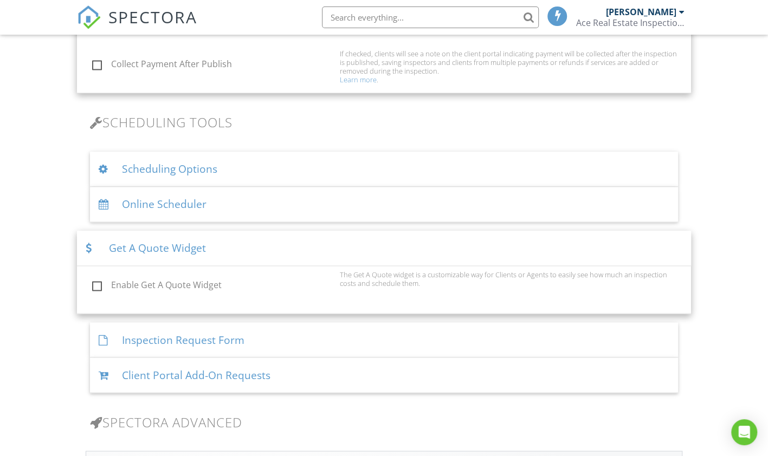
click at [169, 336] on div "Inspection Request Form" at bounding box center [384, 339] width 588 height 35
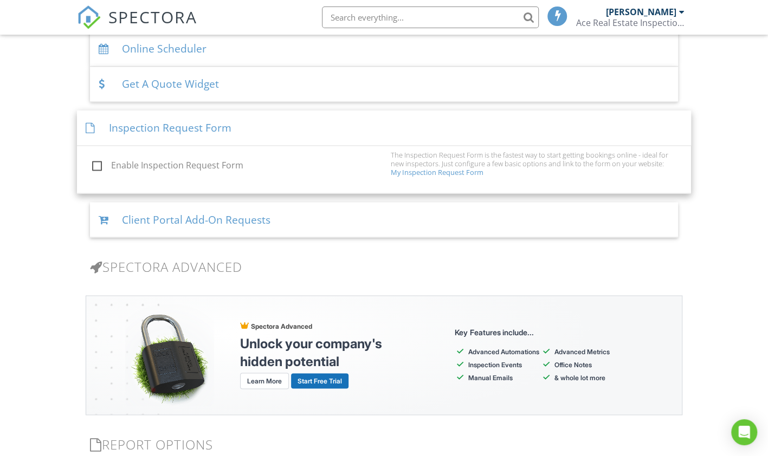
scroll to position [1043, 0]
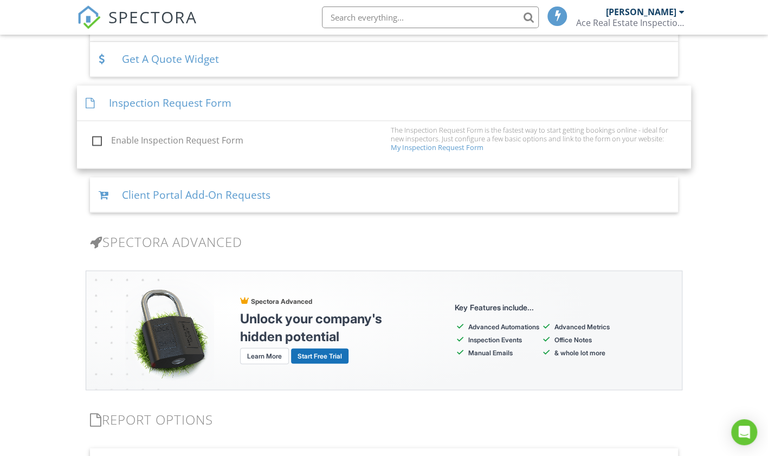
click at [195, 189] on div "Client Portal Add-On Requests" at bounding box center [384, 194] width 588 height 35
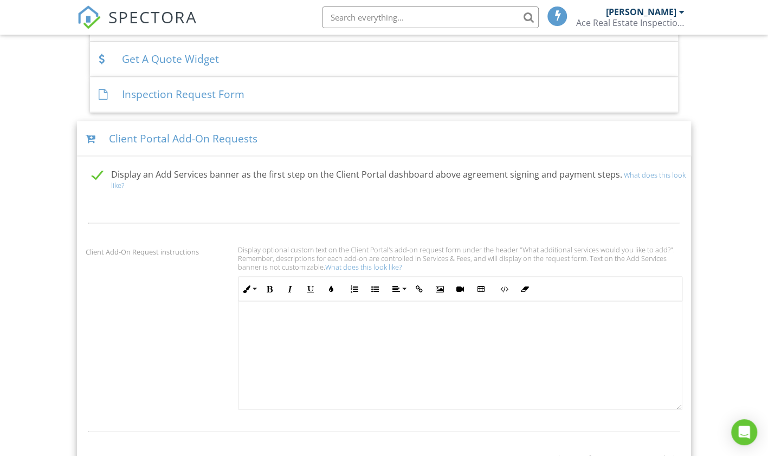
click at [649, 170] on link "What does this look like?" at bounding box center [398, 180] width 574 height 20
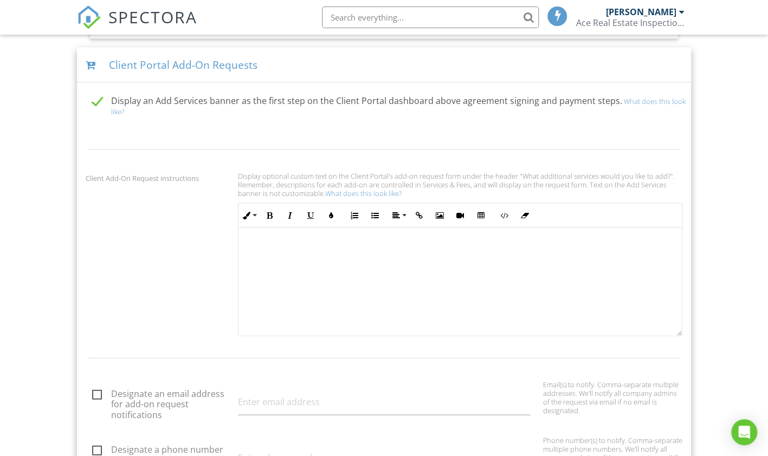
scroll to position [1568, 0]
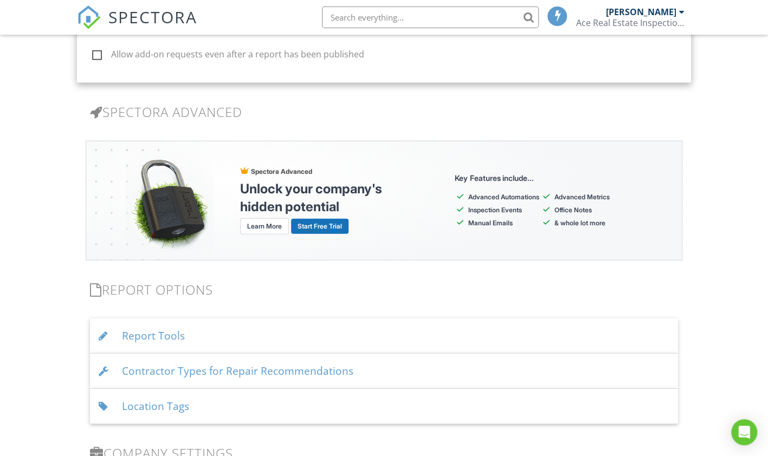
click at [259, 220] on link "Learn More" at bounding box center [264, 226] width 49 height 16
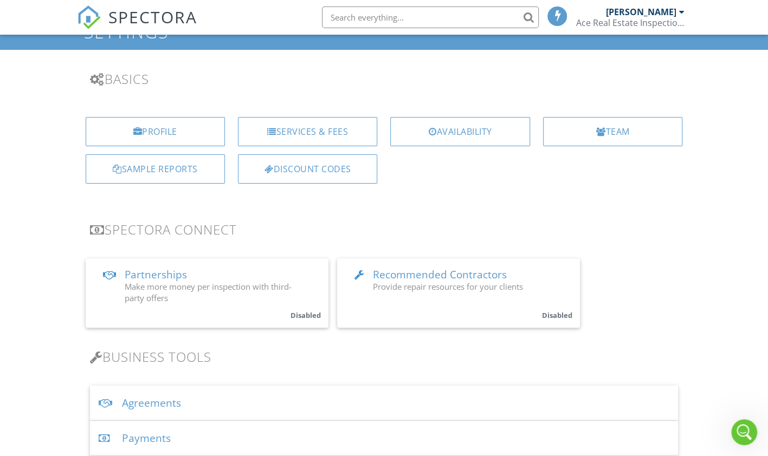
scroll to position [0, 0]
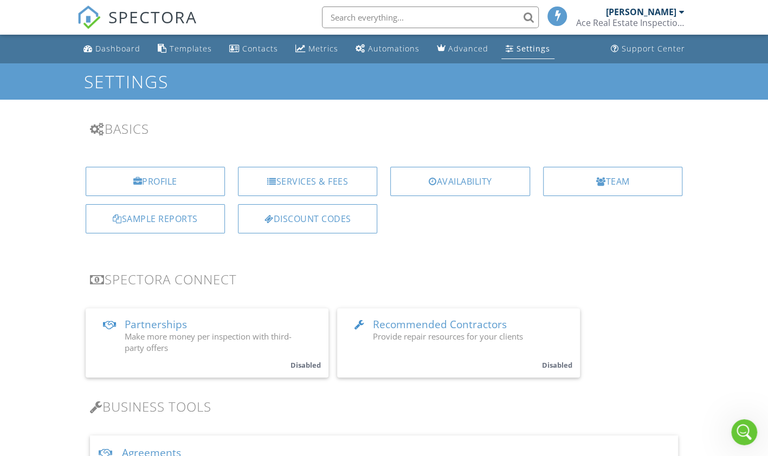
click at [521, 46] on div "Settings" at bounding box center [533, 48] width 34 height 10
